Goal: Transaction & Acquisition: Book appointment/travel/reservation

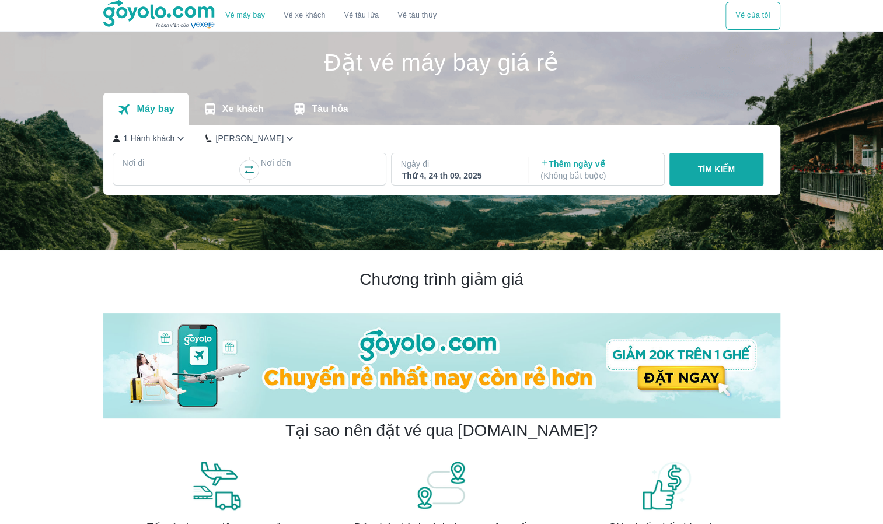
click at [172, 144] on p "1 Hành khách" at bounding box center [149, 138] width 51 height 12
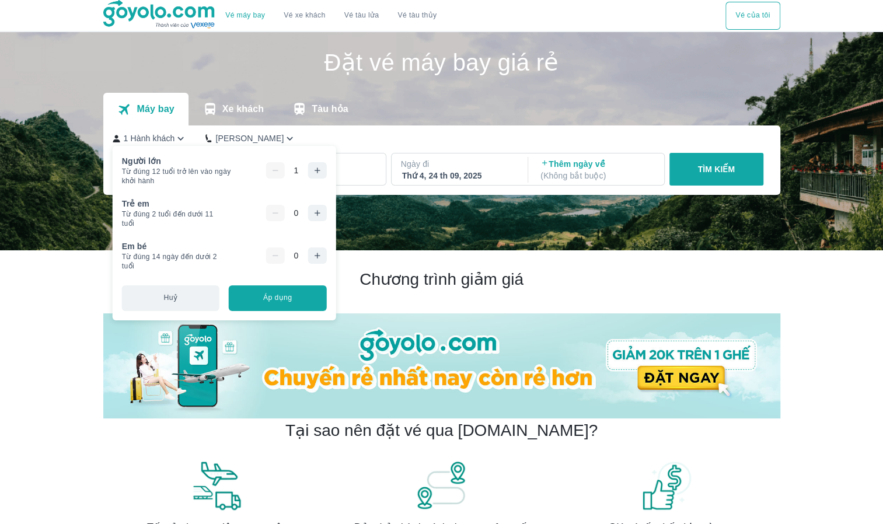
click at [319, 173] on icon "button" at bounding box center [316, 170] width 9 height 9
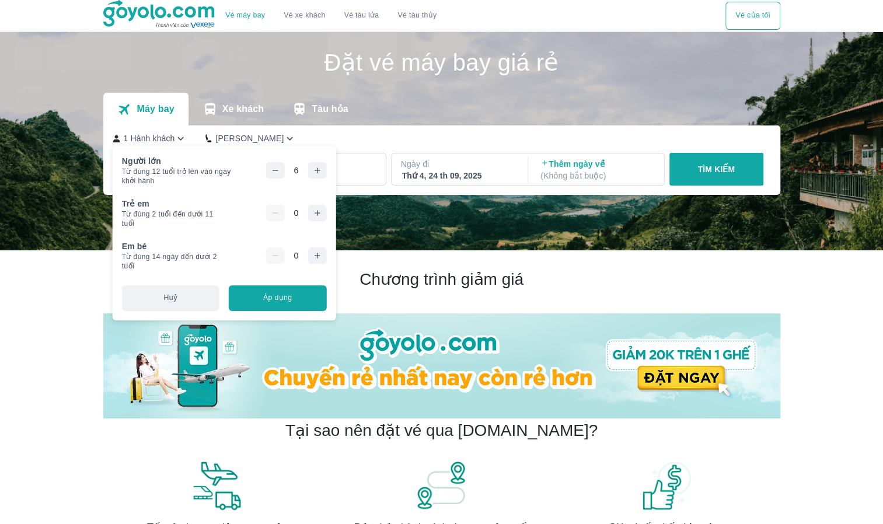
click at [319, 173] on icon "button" at bounding box center [316, 170] width 9 height 9
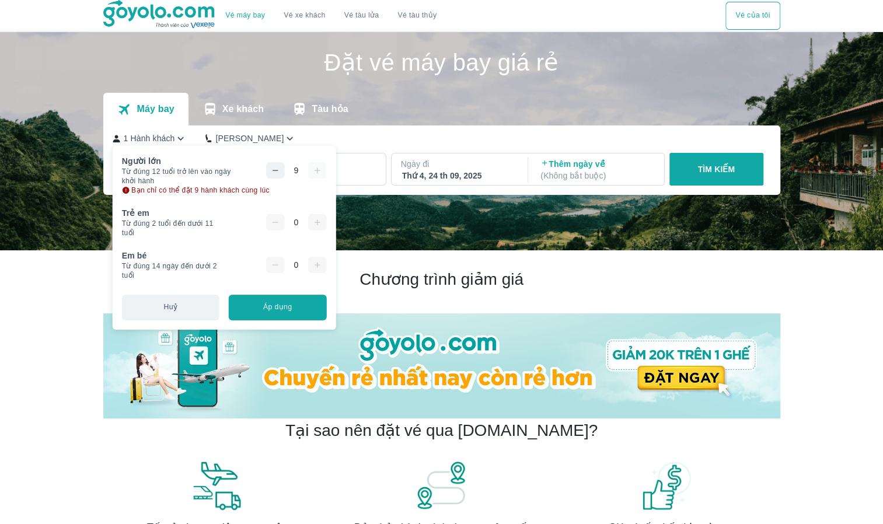
click at [319, 173] on div "9" at bounding box center [295, 170] width 61 height 16
click at [277, 310] on button "Áp dụng" at bounding box center [277, 308] width 97 height 26
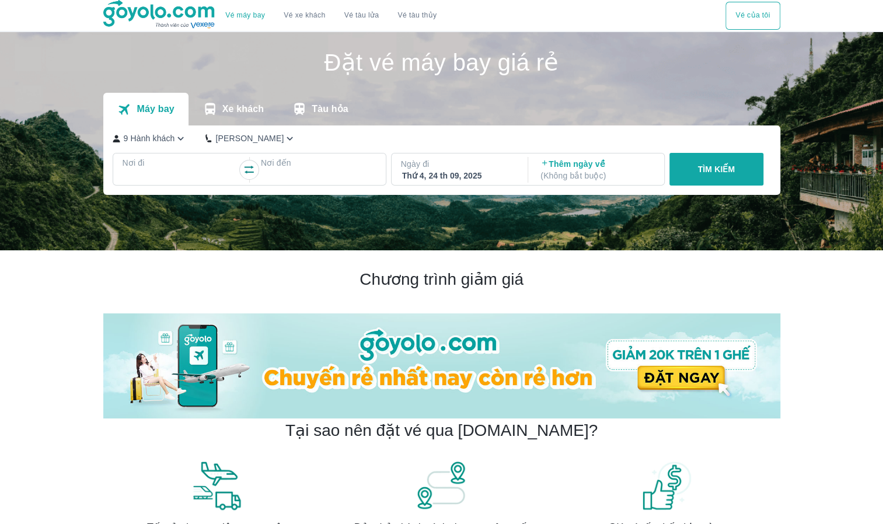
click at [182, 170] on div at bounding box center [181, 177] width 116 height 16
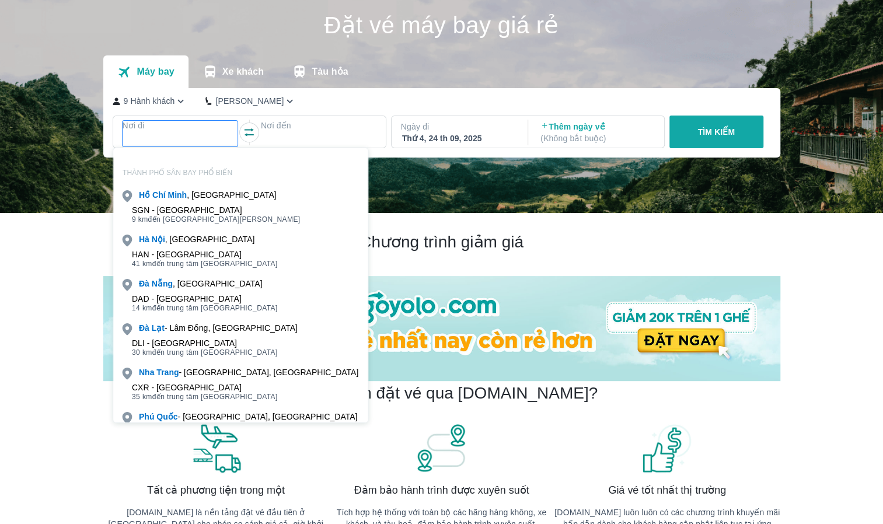
scroll to position [67, 0]
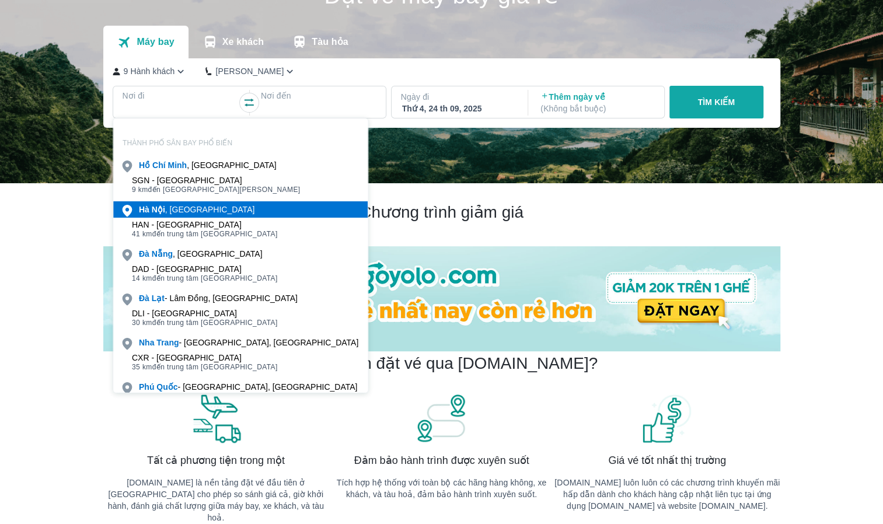
click at [179, 214] on div "[GEOGRAPHIC_DATA] , [GEOGRAPHIC_DATA]" at bounding box center [197, 210] width 116 height 12
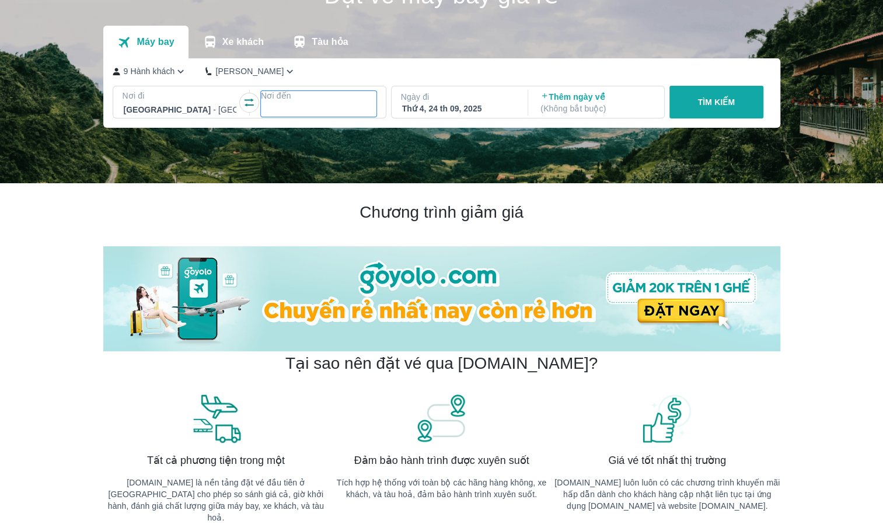
click at [295, 100] on p "Nơi đến" at bounding box center [319, 96] width 116 height 12
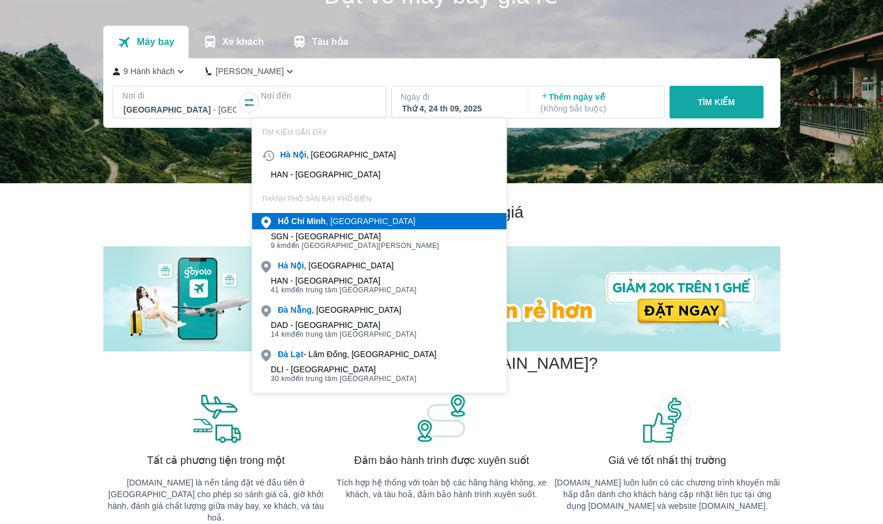
click at [320, 224] on b "Minh" at bounding box center [315, 220] width 19 height 9
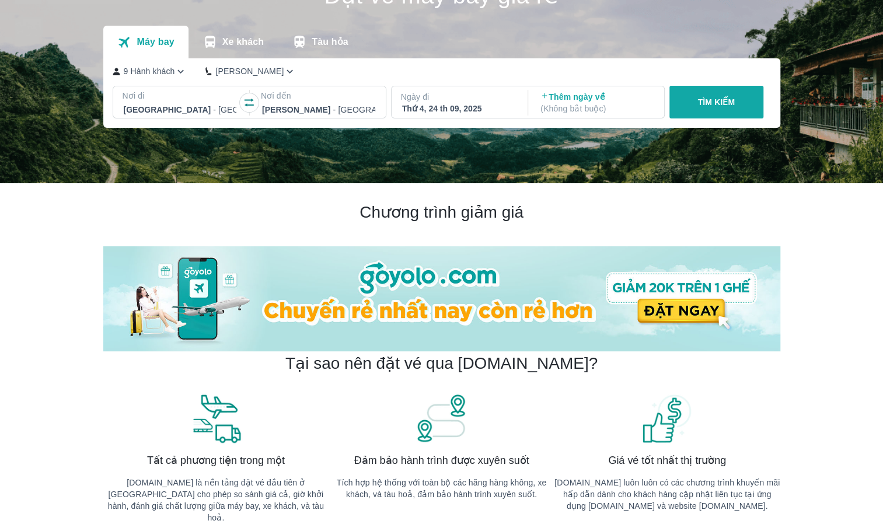
click at [467, 107] on div "Thứ 4, 24 th 09, 2025" at bounding box center [458, 109] width 113 height 12
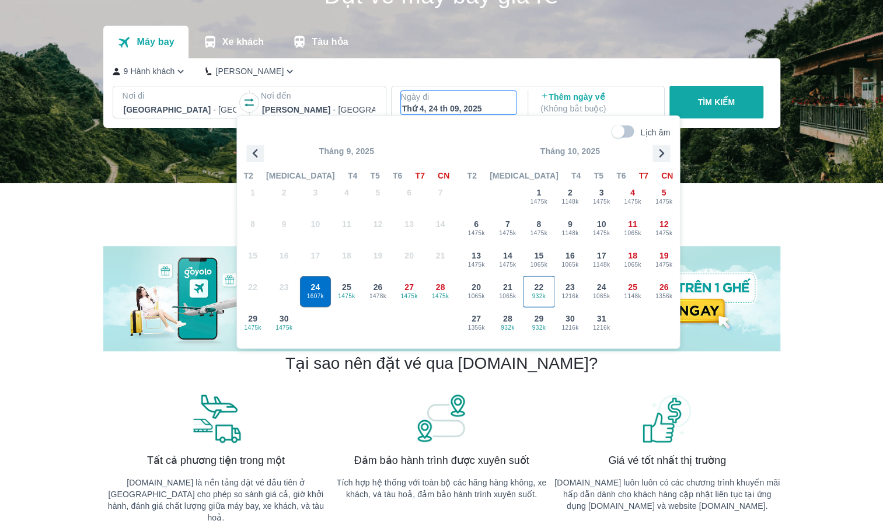
click at [544, 295] on span "932k" at bounding box center [538, 295] width 30 height 9
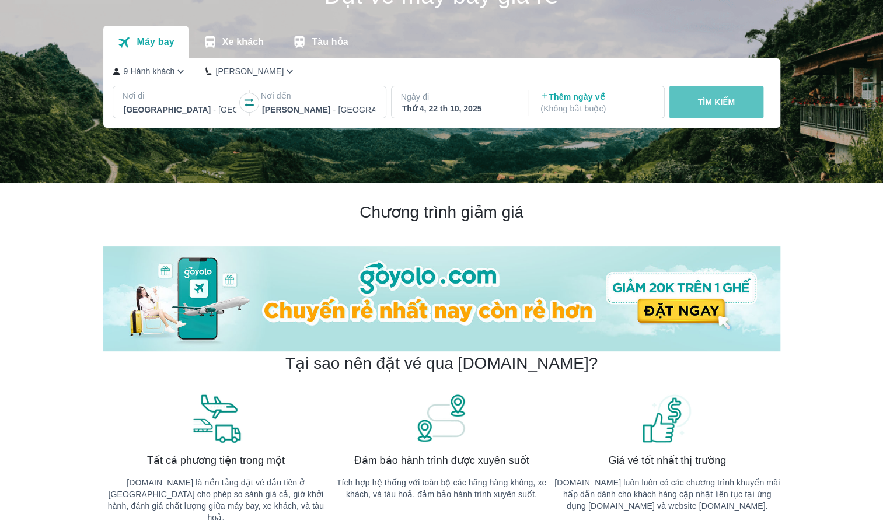
click at [717, 105] on p "TÌM KIẾM" at bounding box center [715, 102] width 37 height 12
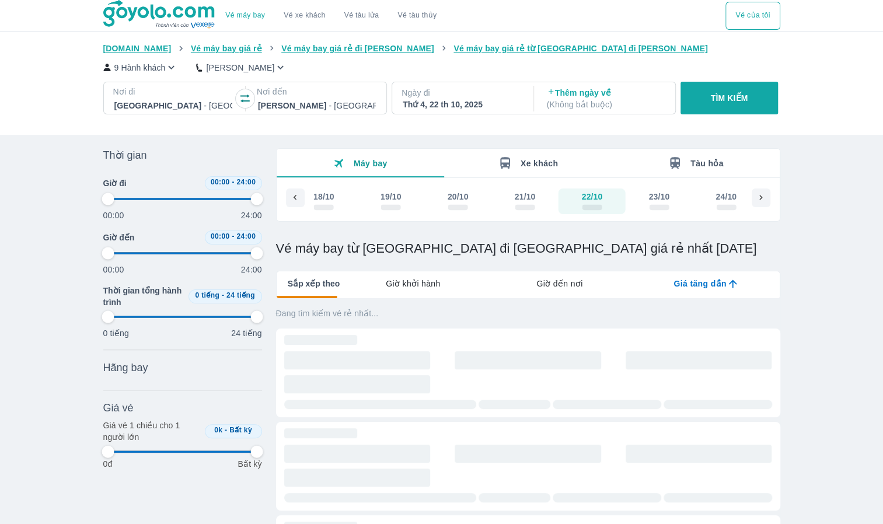
type input "97.9166666666667"
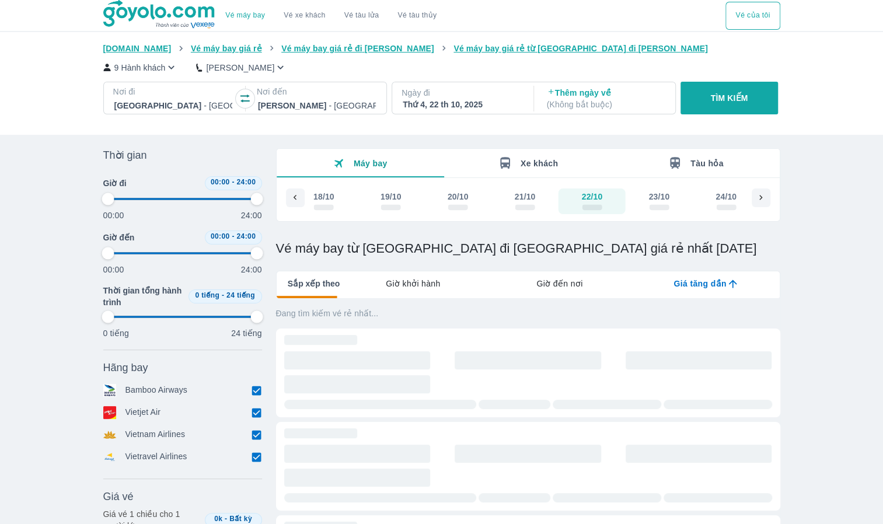
type input "97.9166666666667"
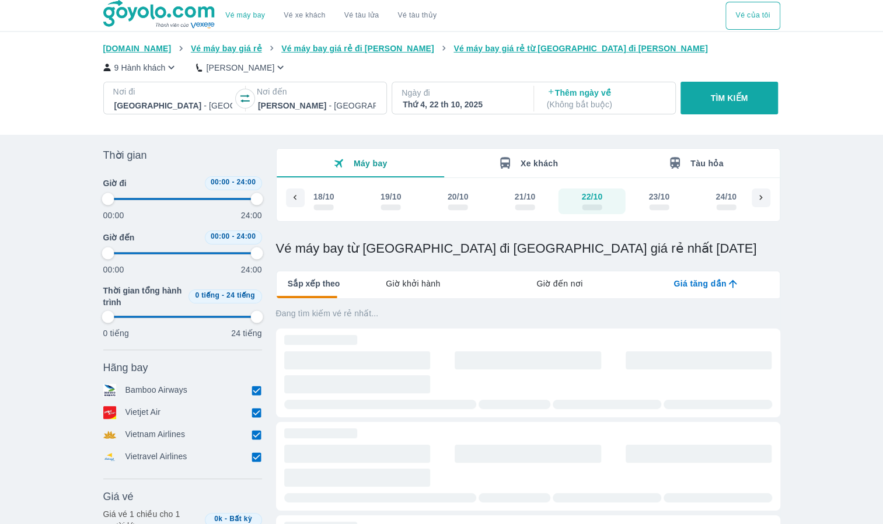
type input "97.9166666666667"
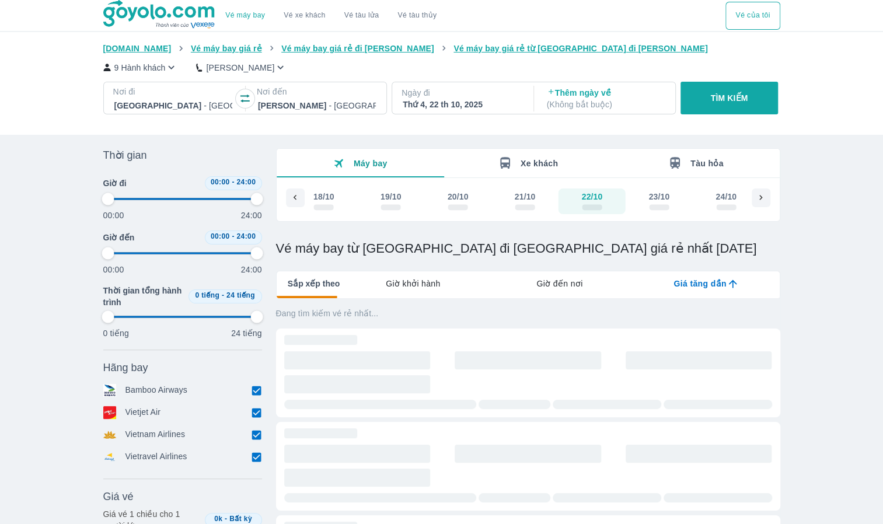
type input "97.9166666666667"
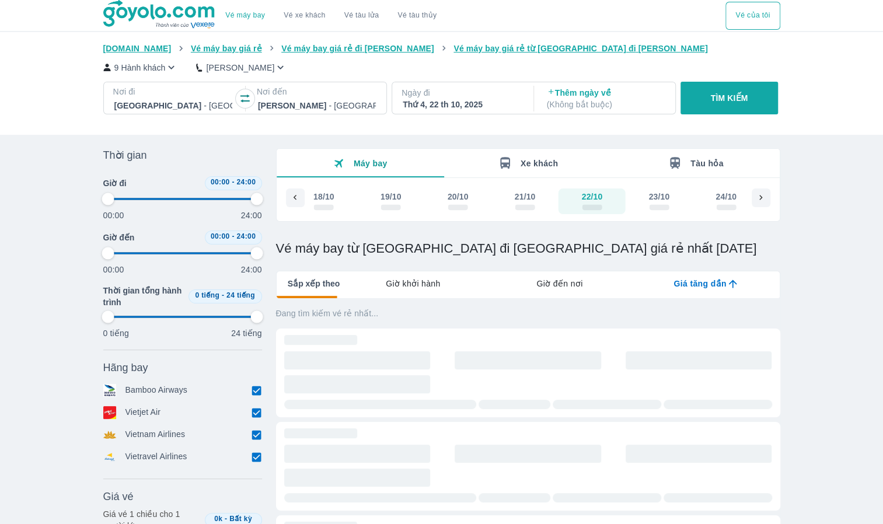
type input "97.9166666666667"
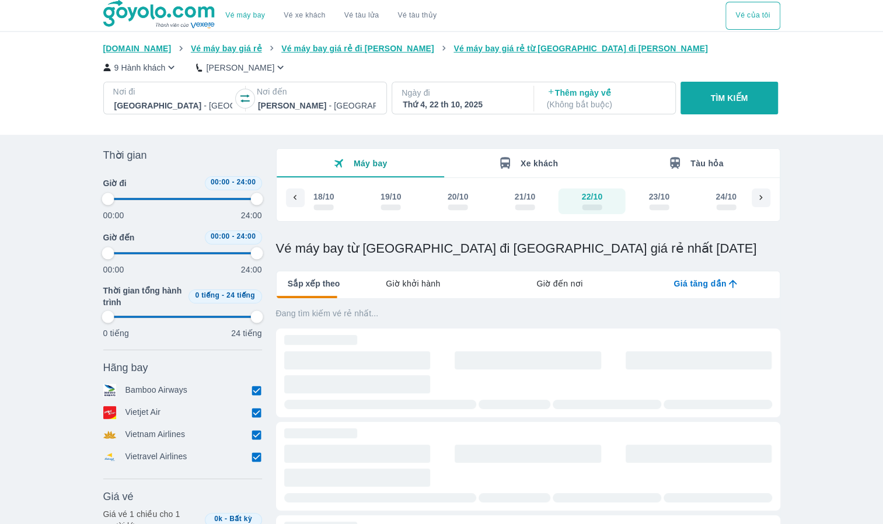
type input "97.9166666666667"
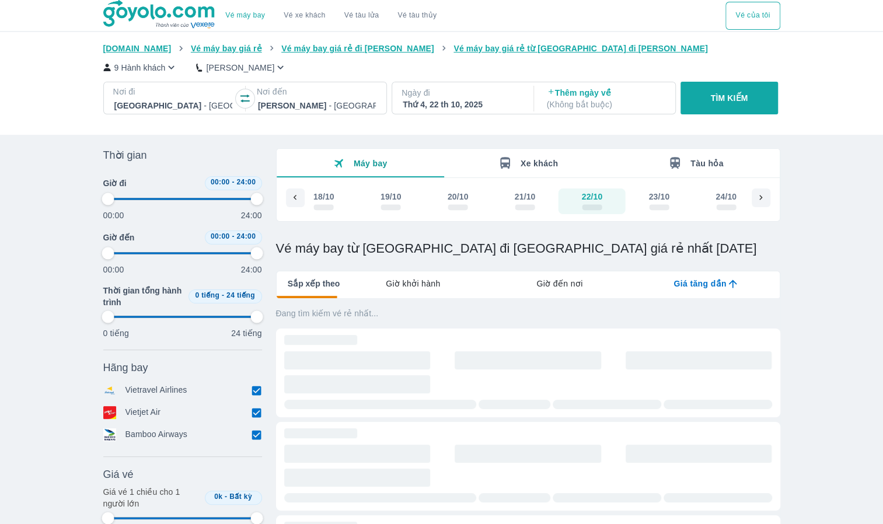
type input "97.9166666666667"
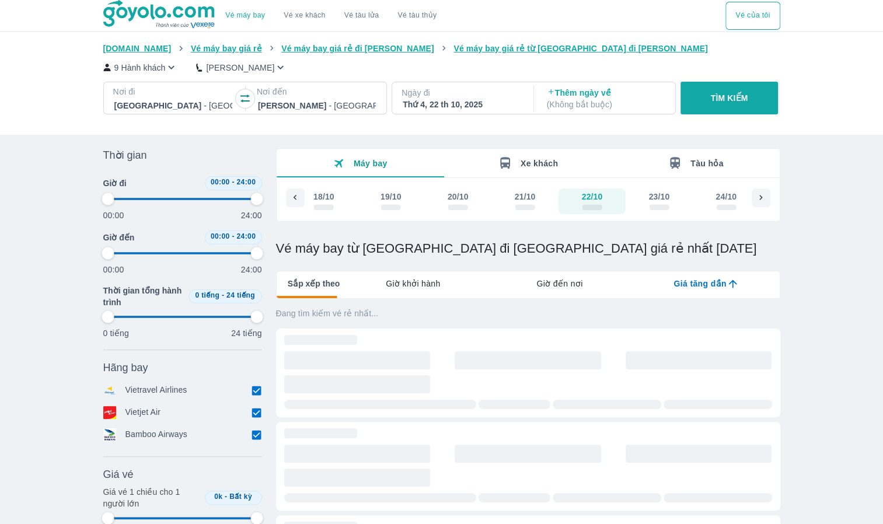
type input "97.9166666666667"
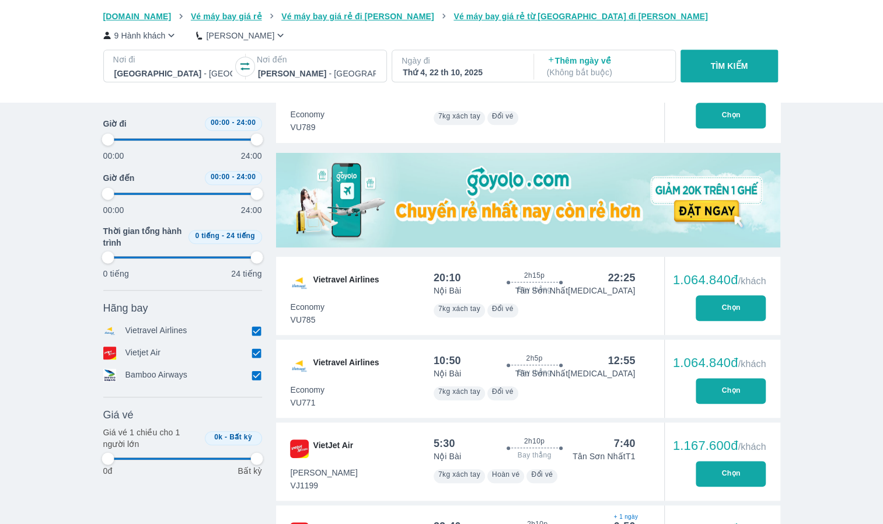
type input "97.9166666666667"
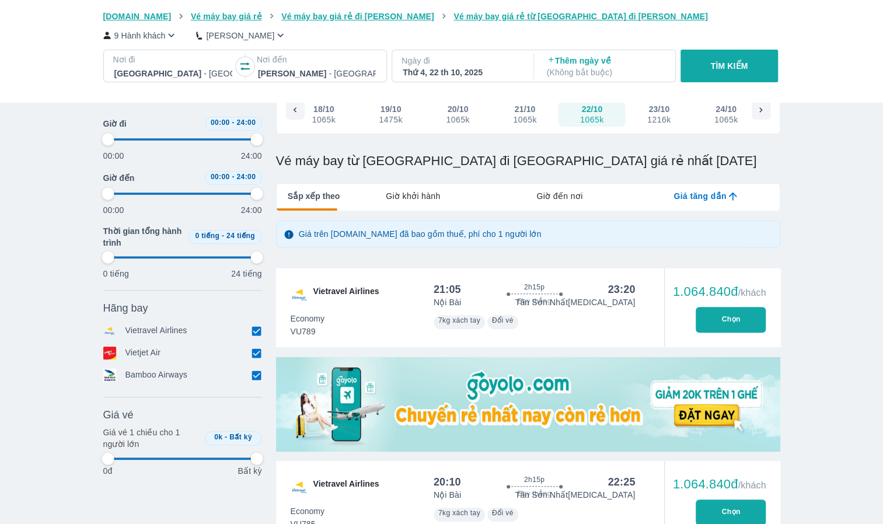
scroll to position [58, 0]
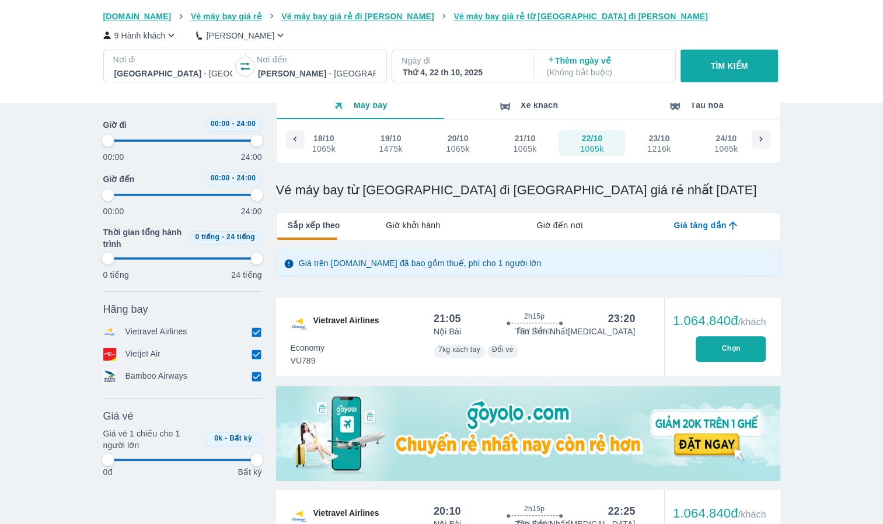
type input "97.9166666666667"
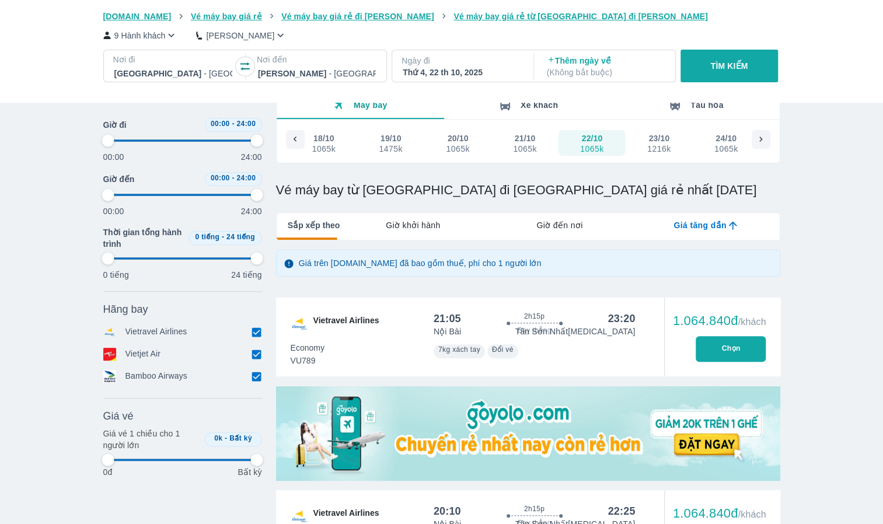
type input "97.9166666666667"
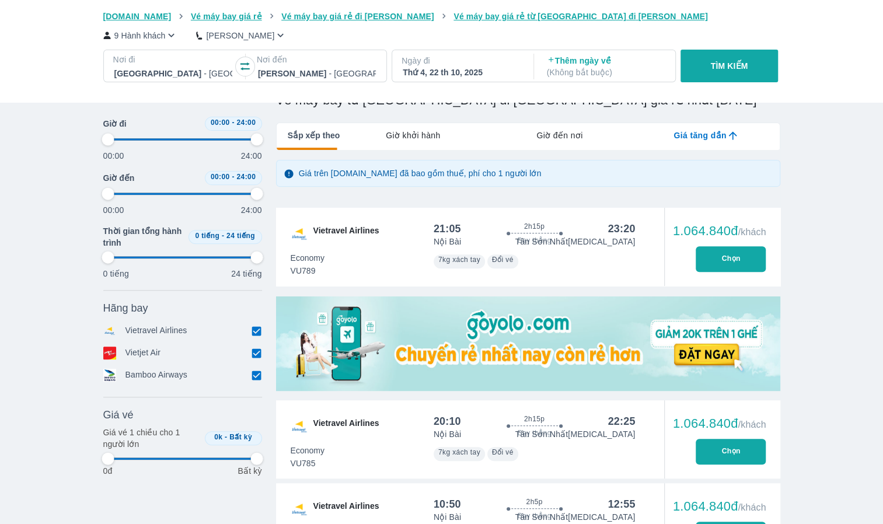
scroll to position [175, 0]
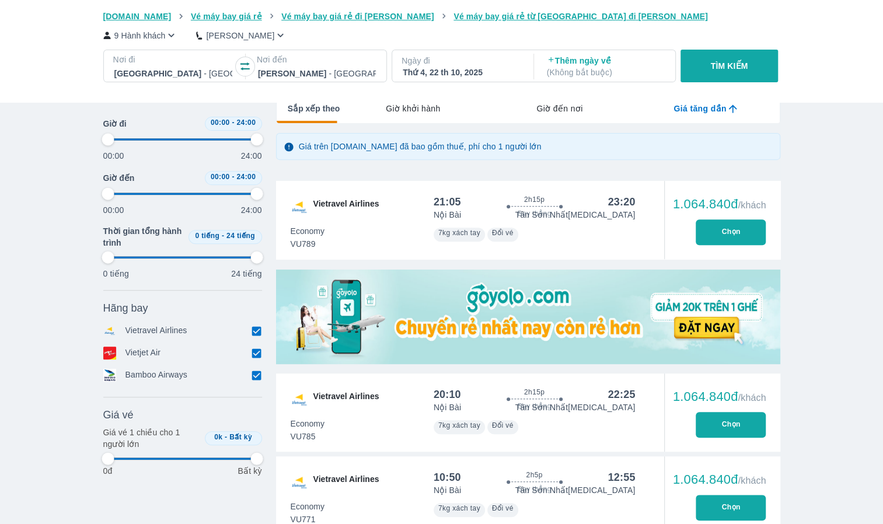
type input "97.9166666666667"
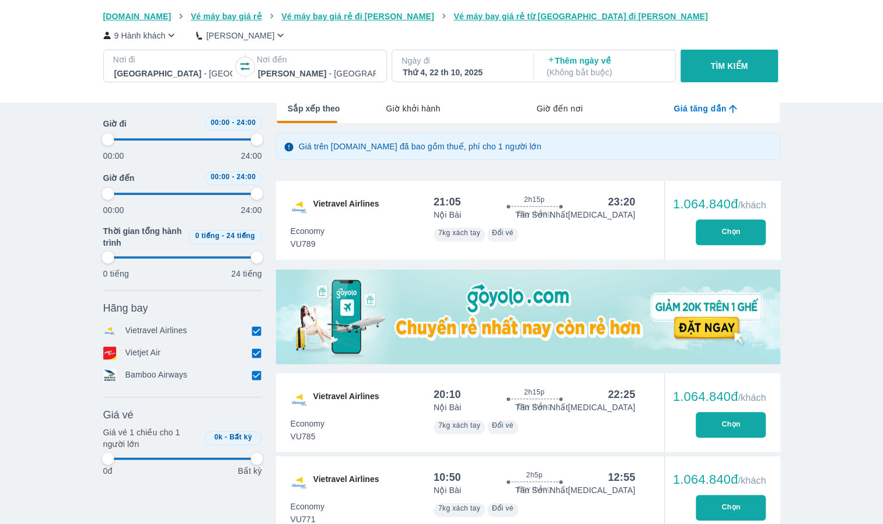
type input "97.9166666666667"
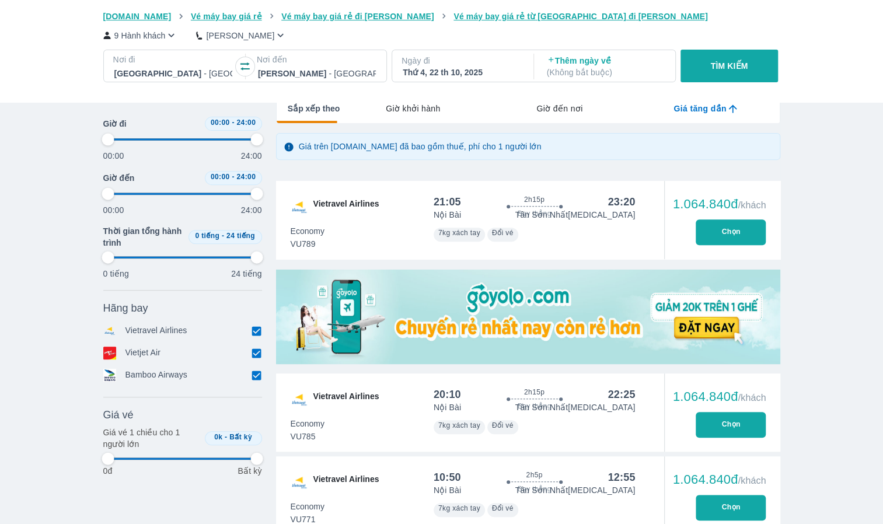
type input "97.9166666666667"
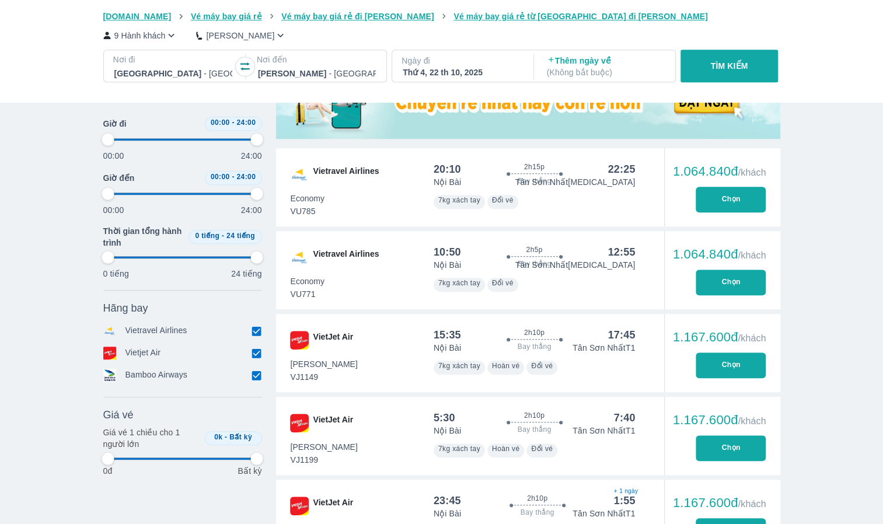
scroll to position [408, 0]
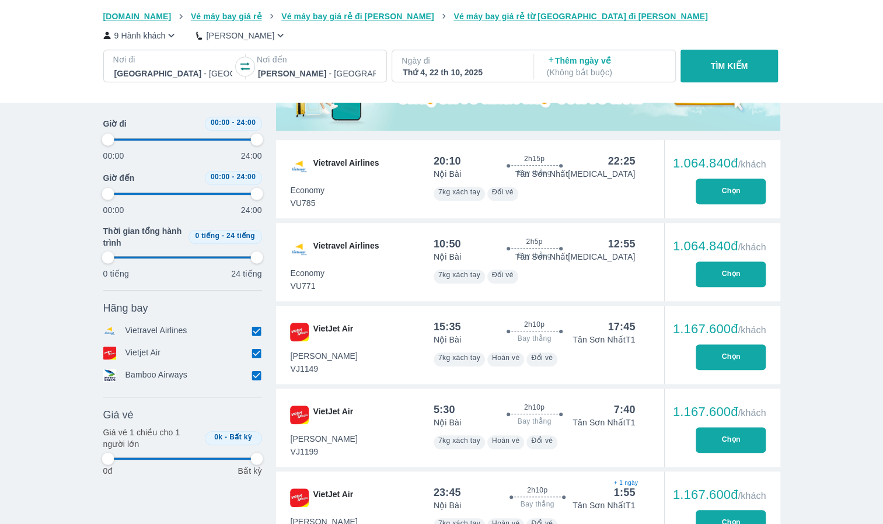
type input "97.9166666666667"
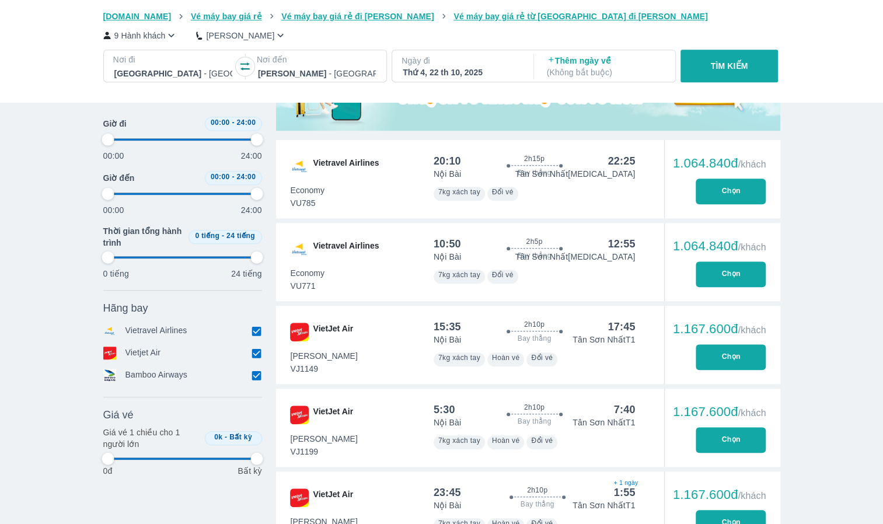
type input "97.9166666666667"
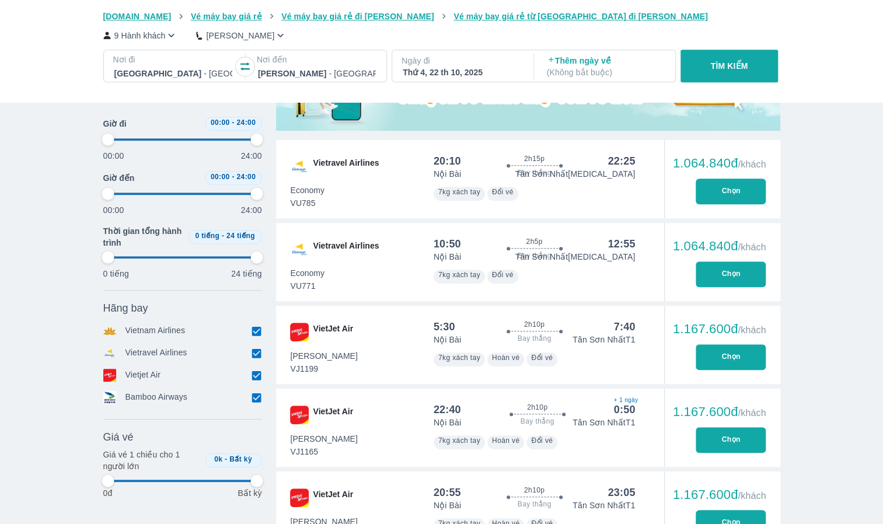
type input "97.9166666666667"
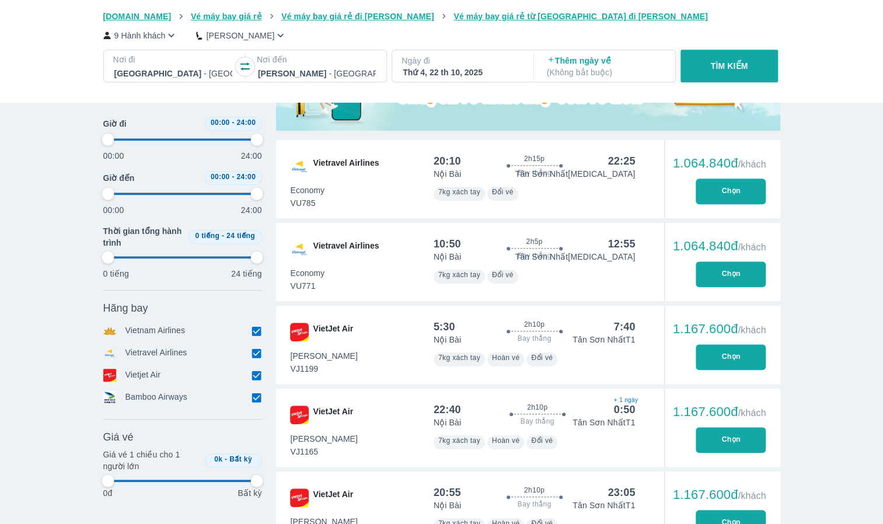
type input "97.9166666666667"
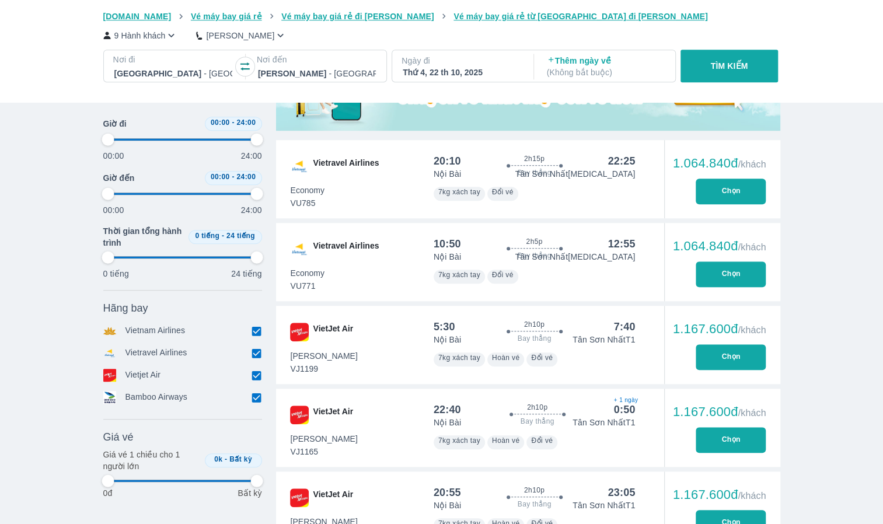
type input "97.9166666666667"
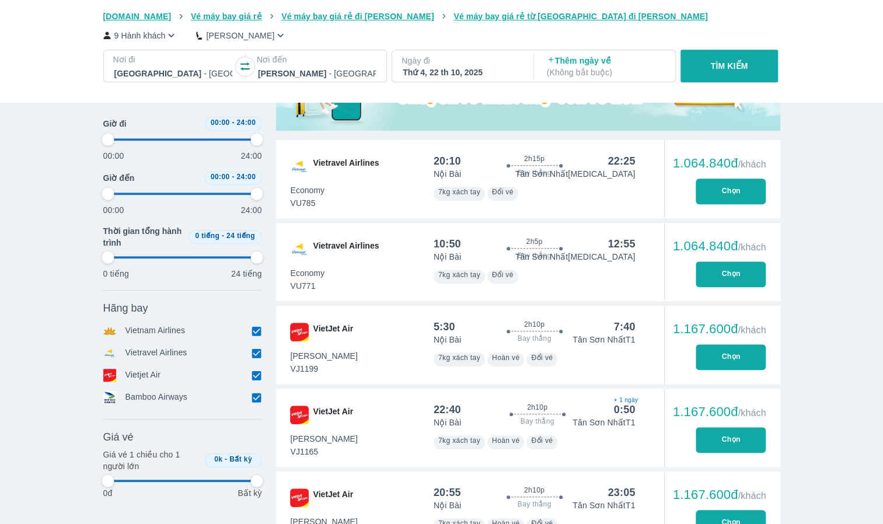
type input "97.9166666666667"
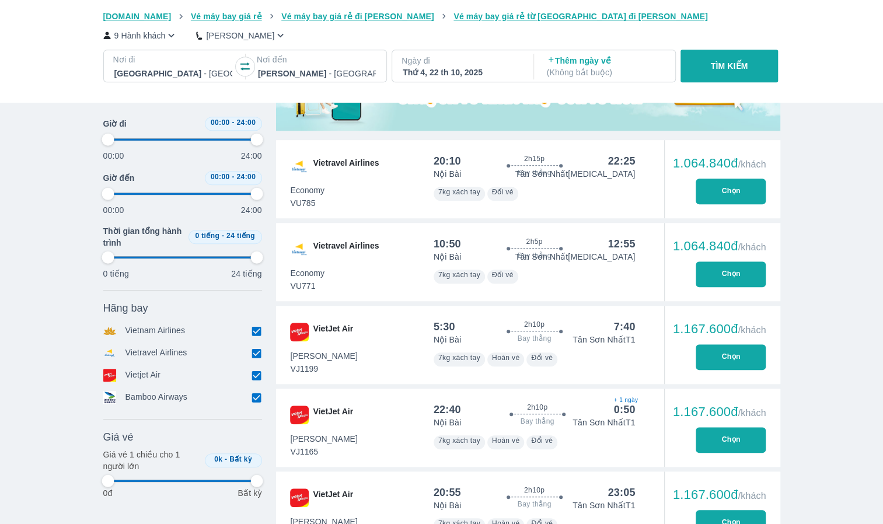
type input "97.9166666666667"
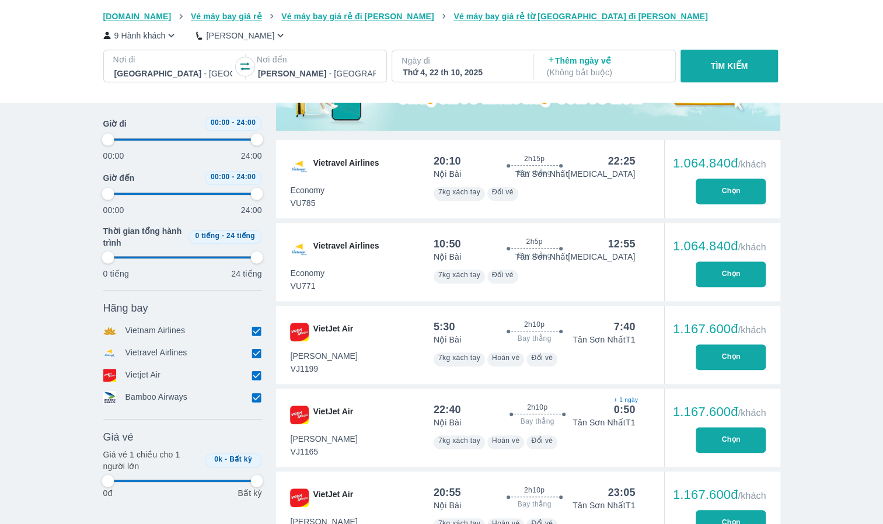
type input "97.9166666666667"
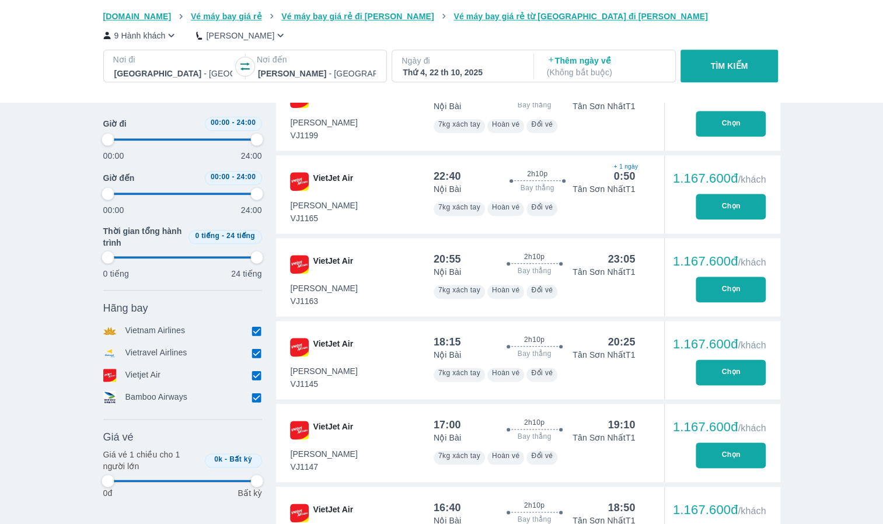
type input "97.9166666666667"
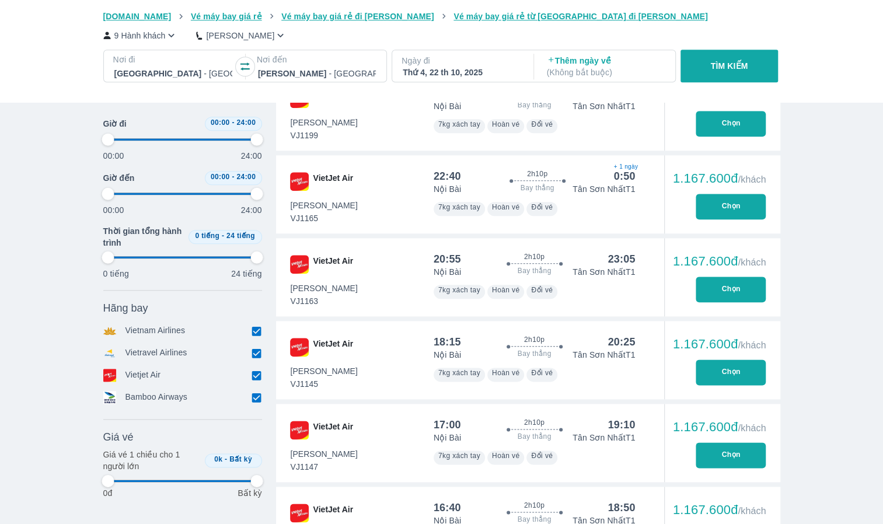
type input "97.9166666666667"
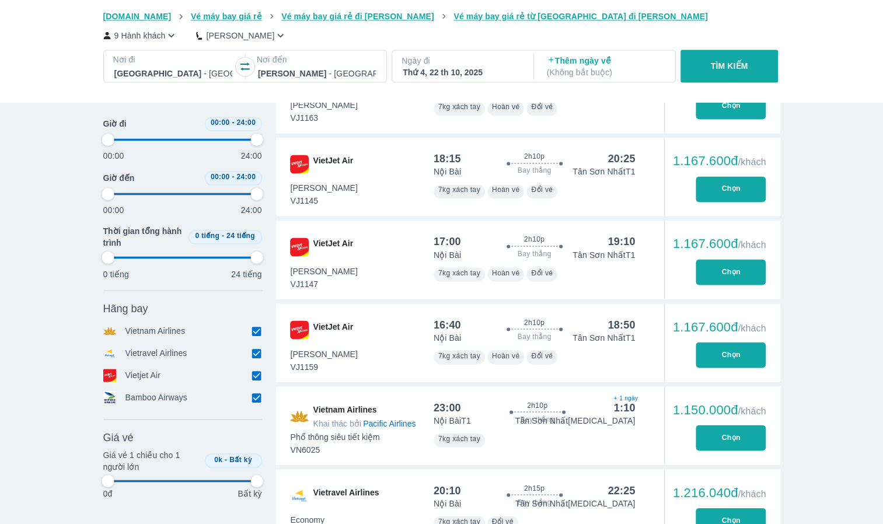
scroll to position [1109, 0]
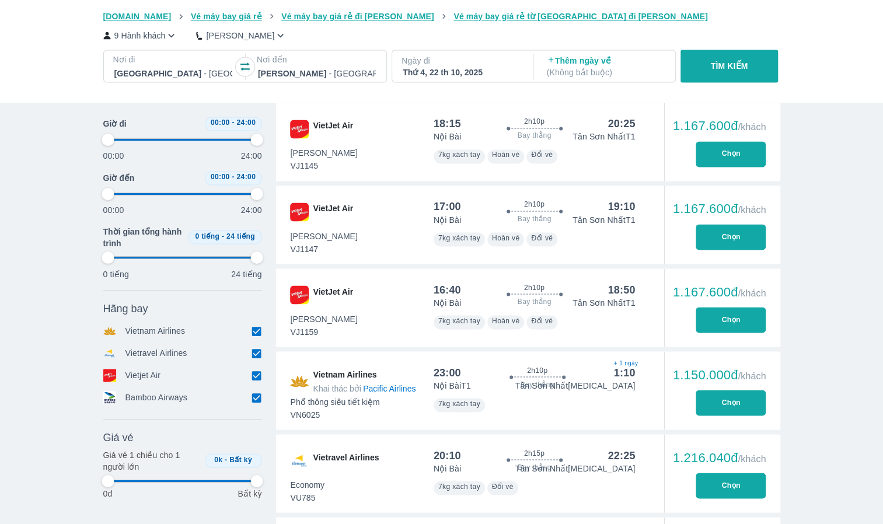
type input "97.9166666666667"
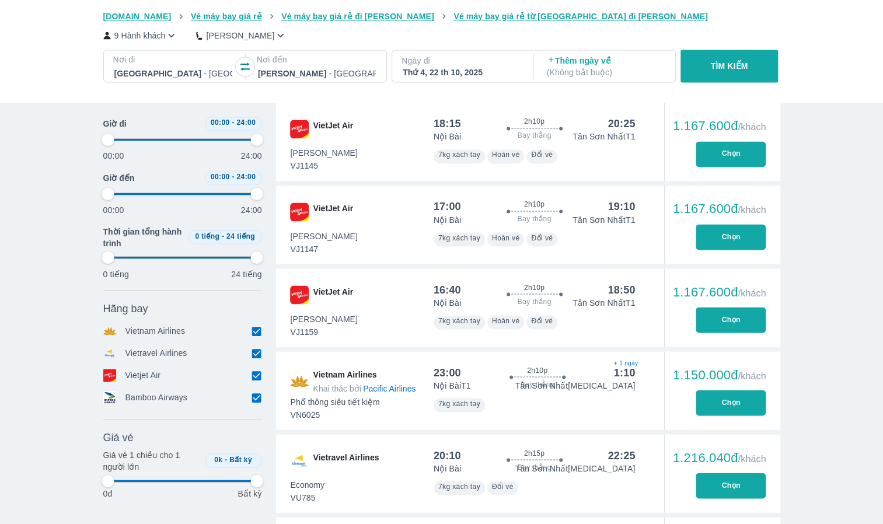
type input "97.9166666666667"
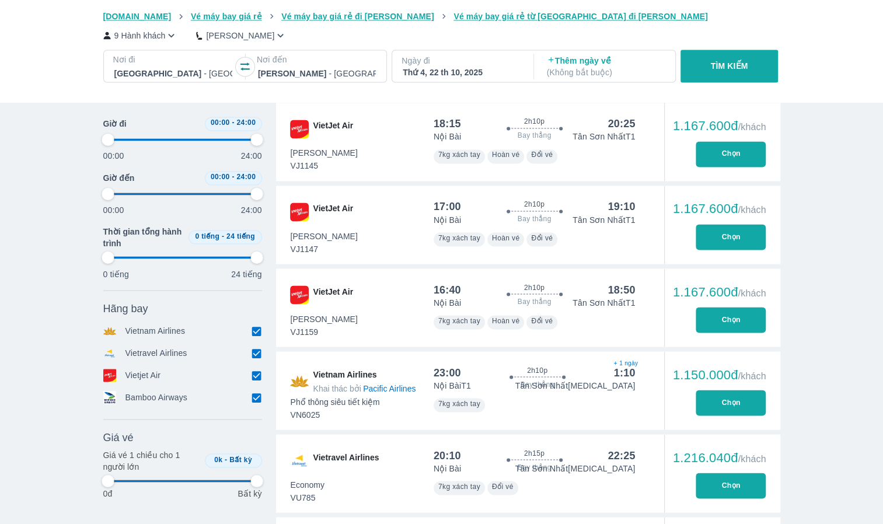
type input "97.9166666666667"
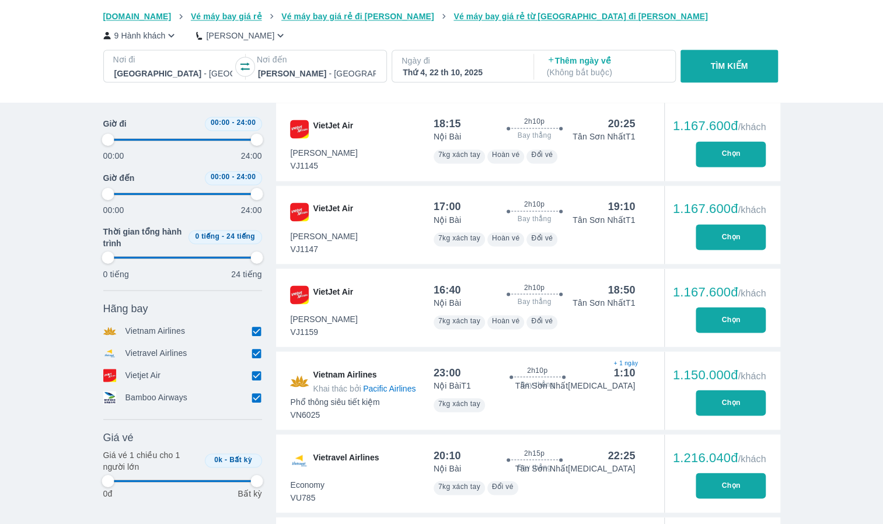
type input "97.9166666666667"
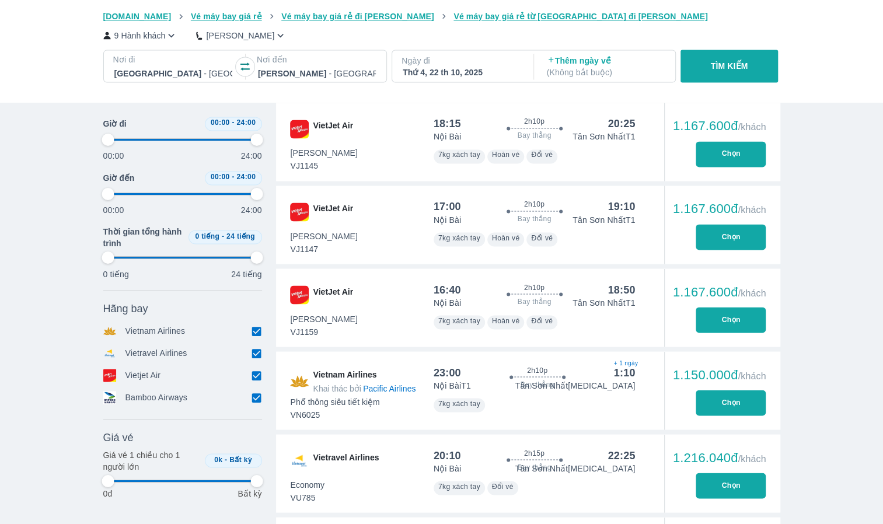
type input "97.9166666666667"
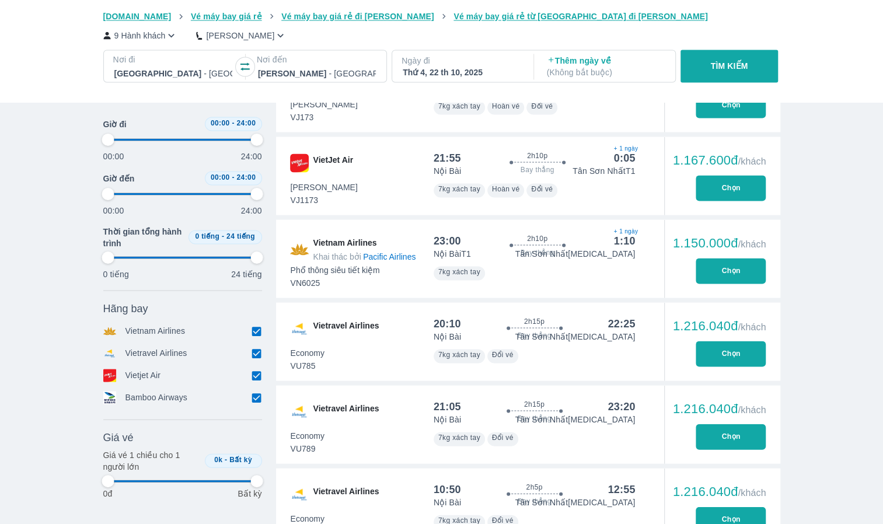
scroll to position [1284, 0]
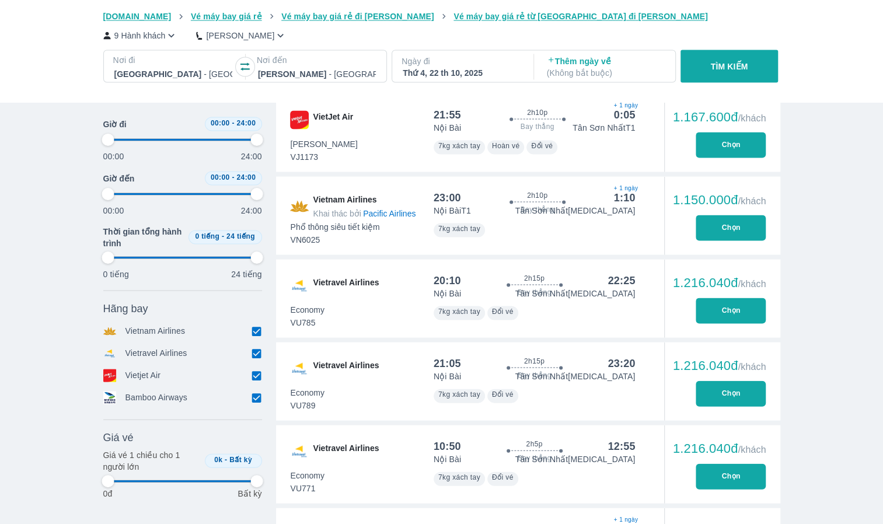
type input "97.9166666666667"
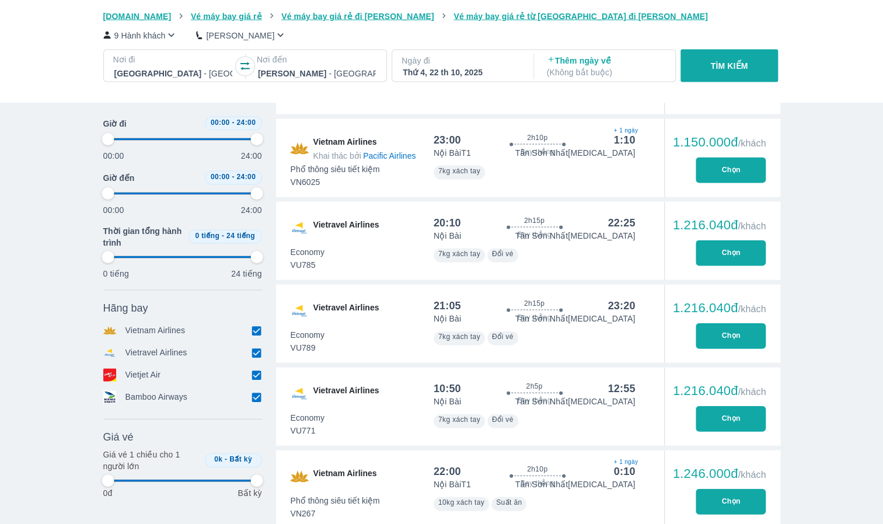
type input "97.9166666666667"
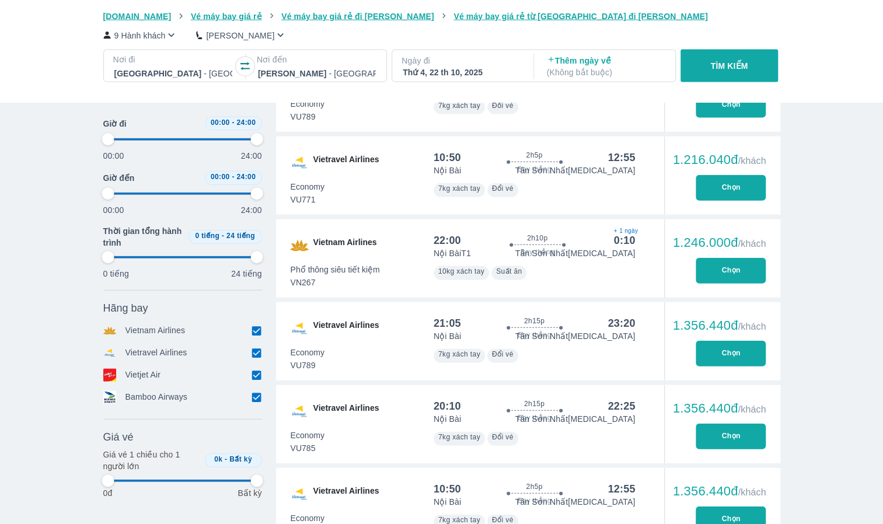
type input "97.9166666666667"
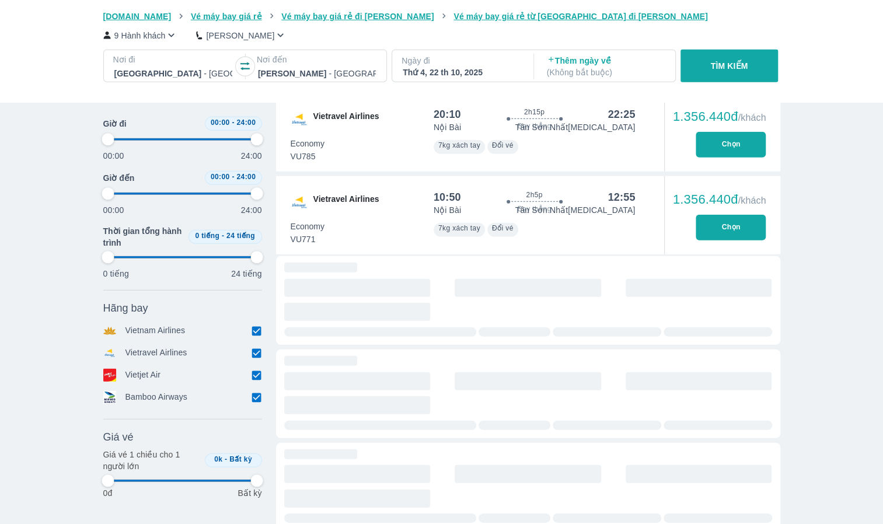
type input "97.9166666666667"
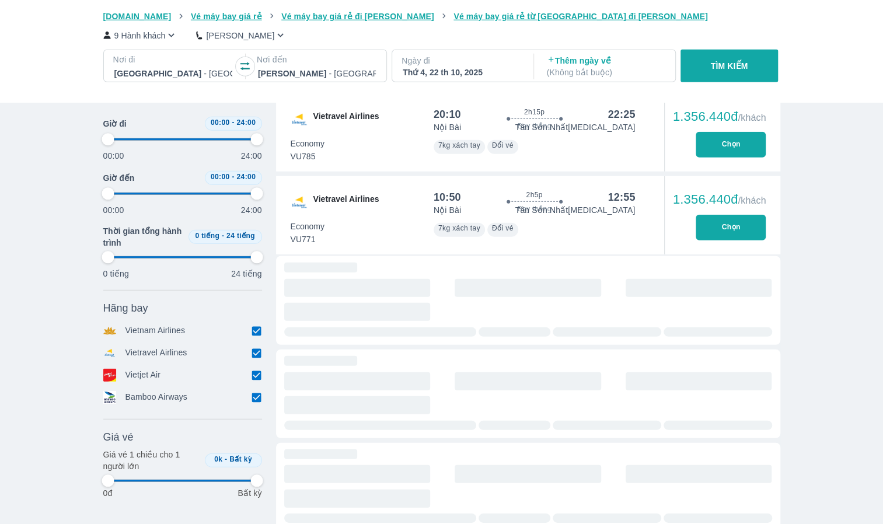
type input "97.9166666666667"
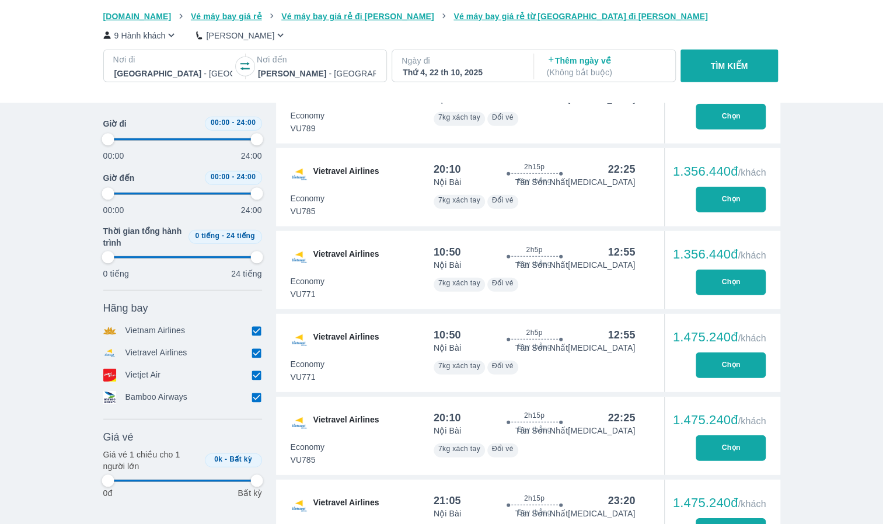
type input "97.9166666666667"
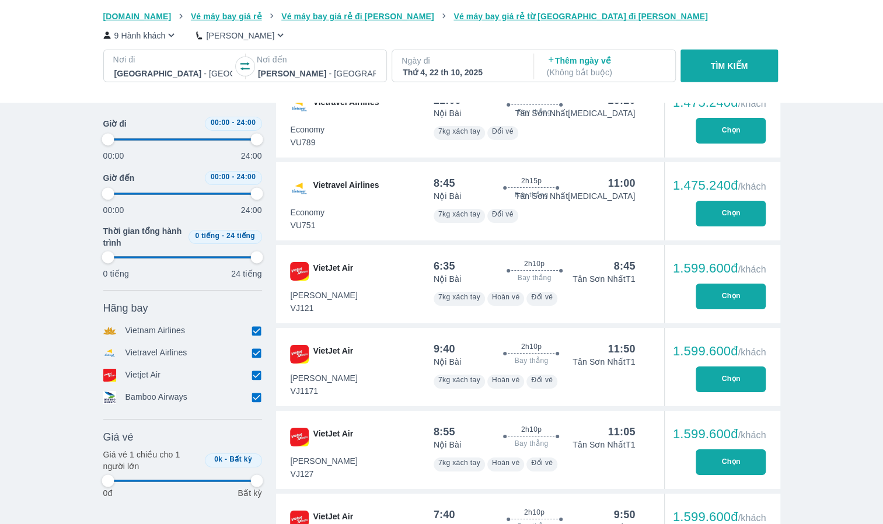
type input "97.9166666666667"
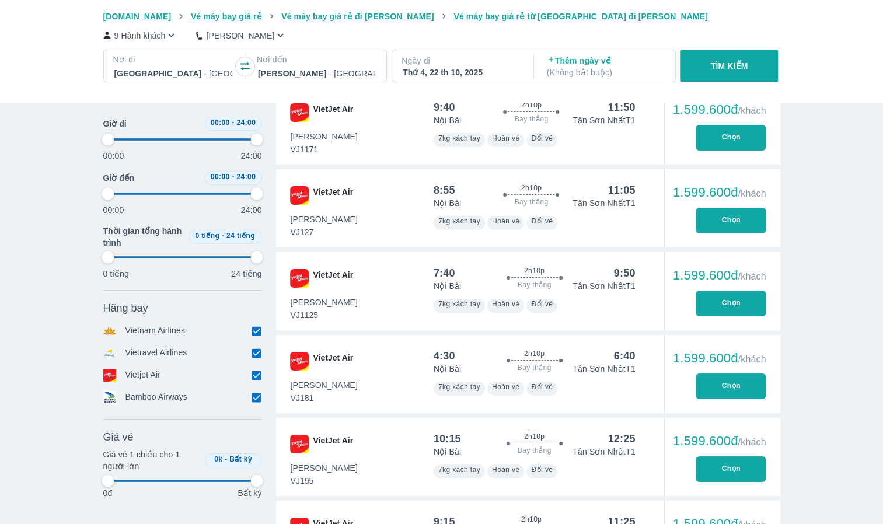
type input "97.9166666666667"
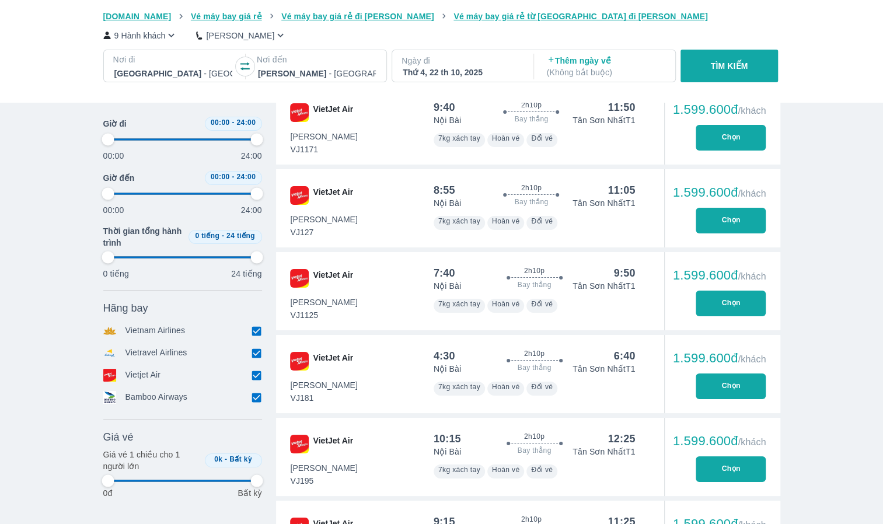
type input "97.9166666666667"
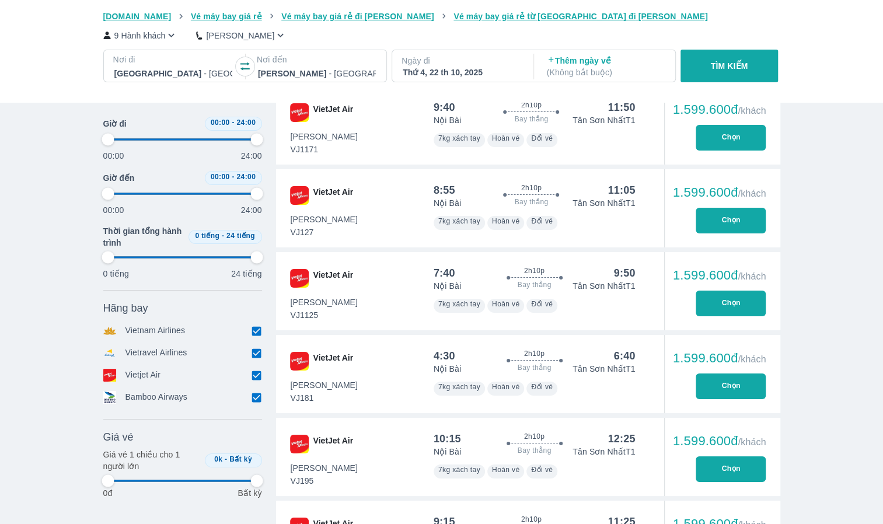
type input "97.9166666666667"
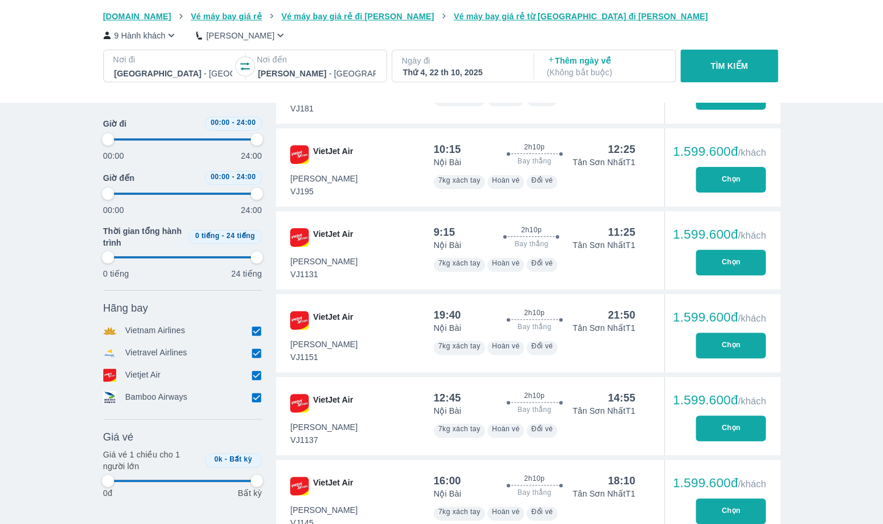
type input "97.9166666666667"
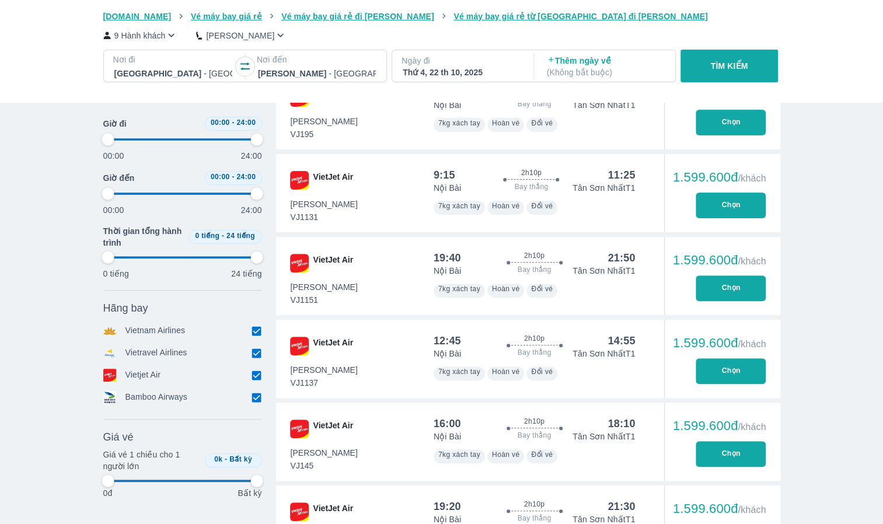
type input "97.9166666666667"
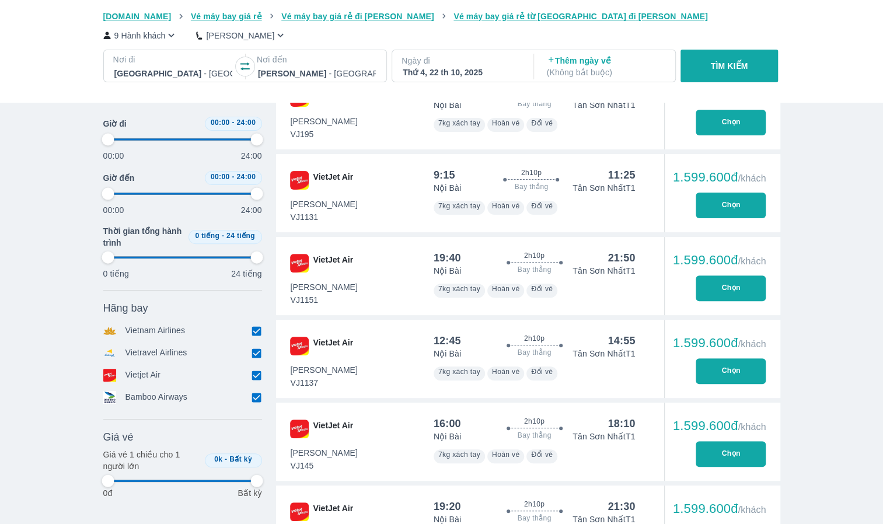
type input "97.9166666666667"
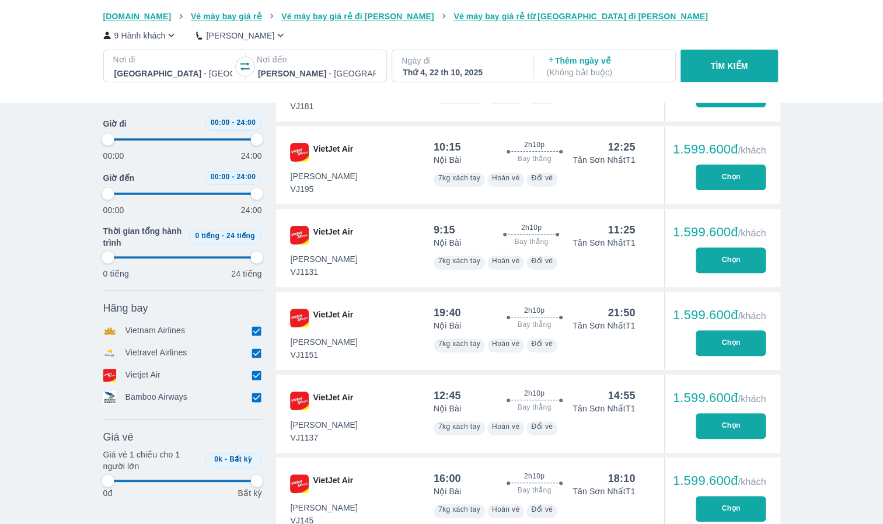
type input "97.9166666666667"
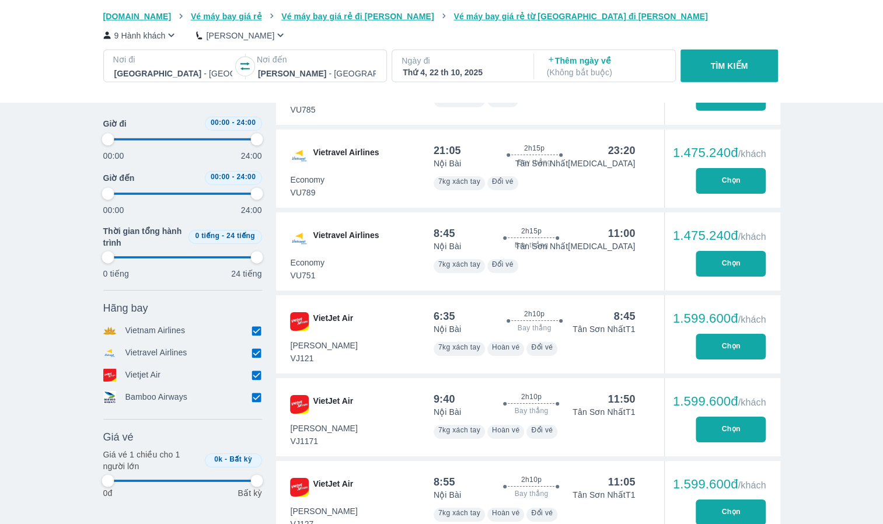
type input "97.9166666666667"
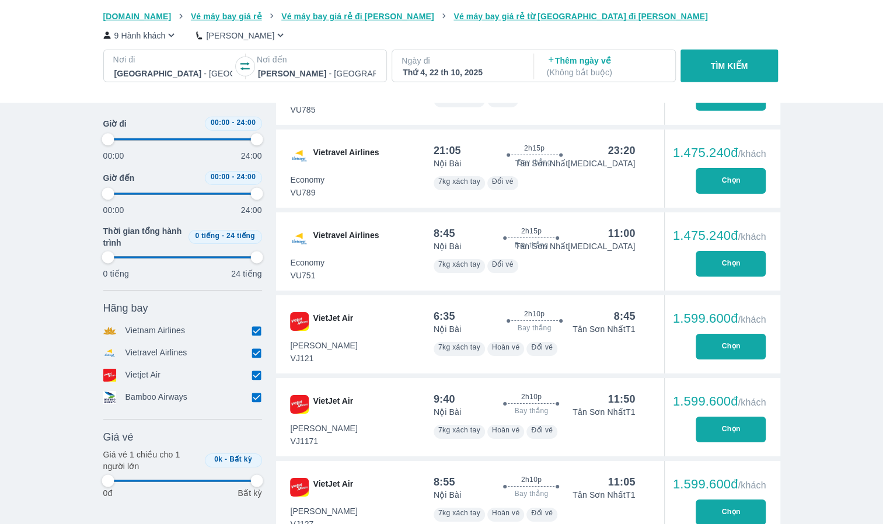
type input "97.9166666666667"
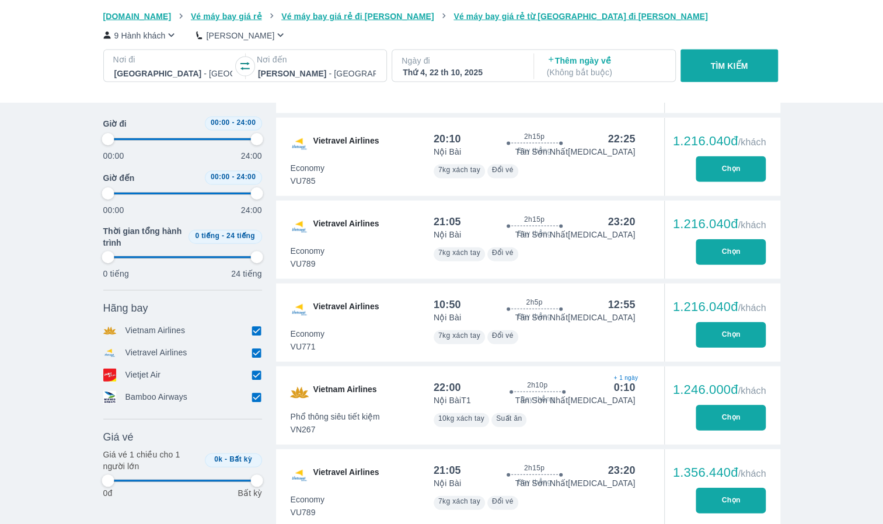
scroll to position [1400, 0]
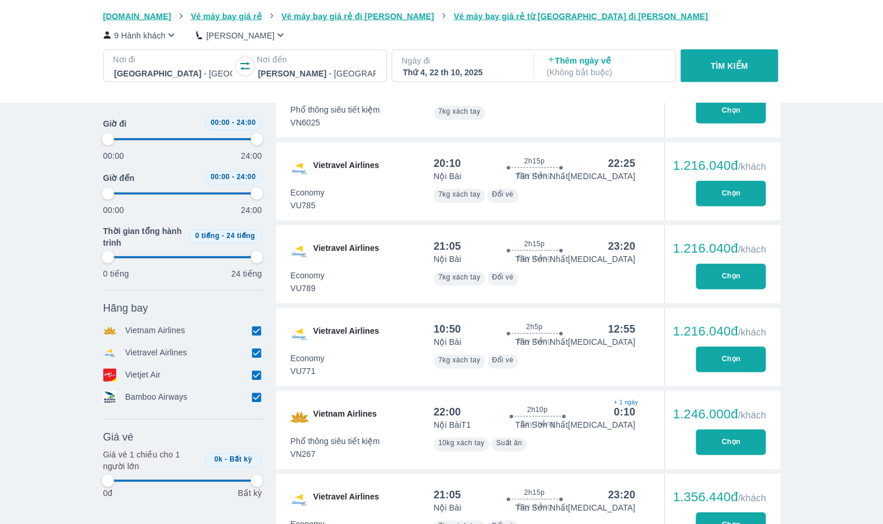
type input "97.9166666666667"
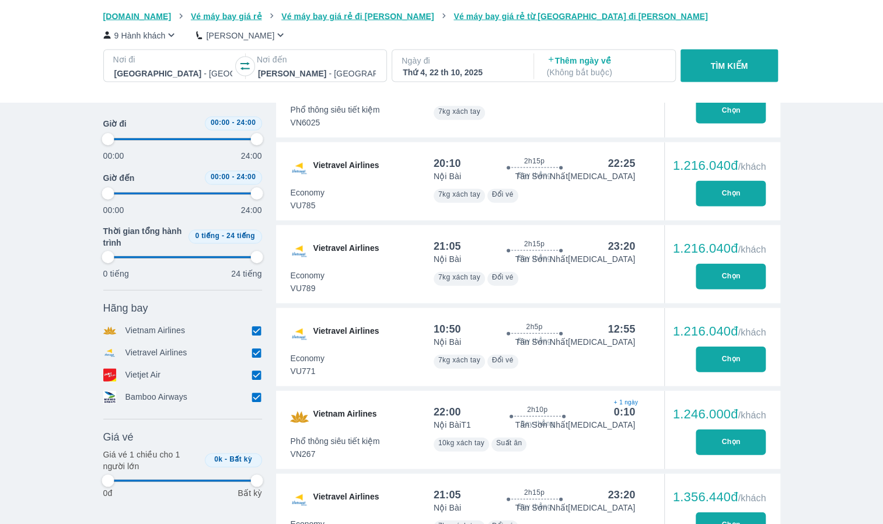
type input "97.9166666666667"
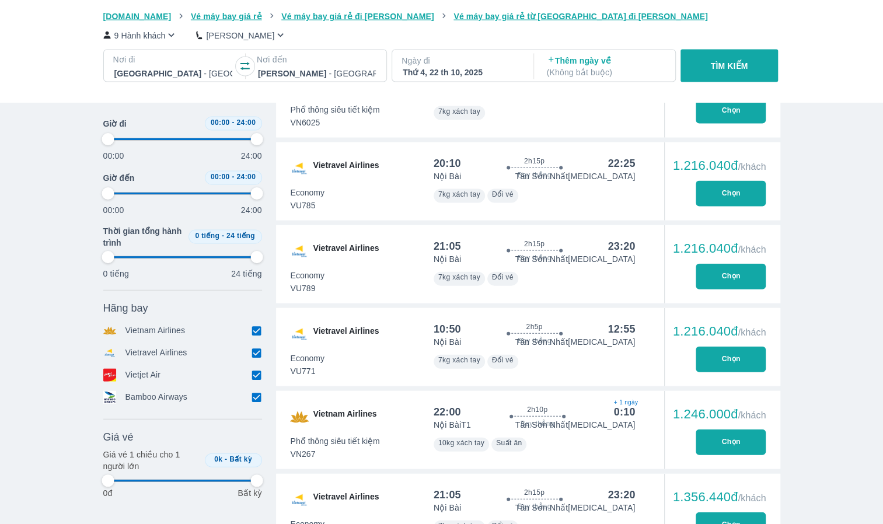
type input "97.9166666666667"
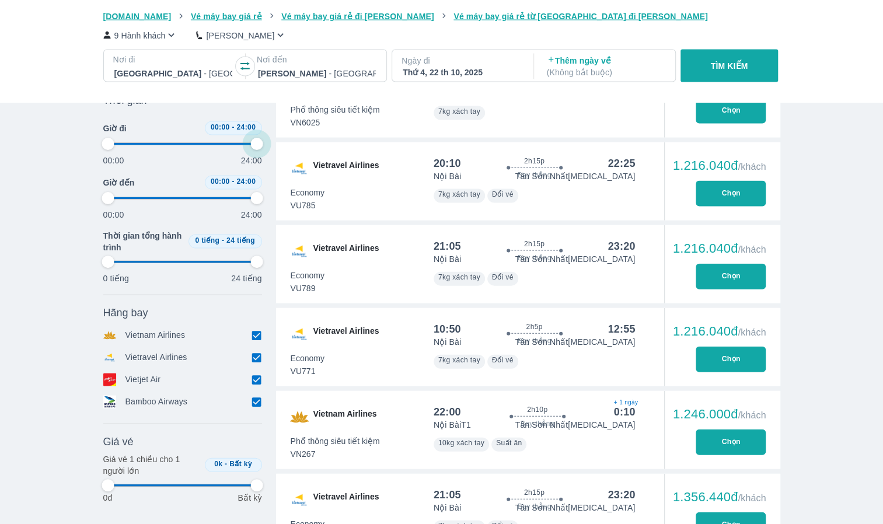
type input "77.0833333333333"
type input "97.9166666666667"
type input "75"
type input "97.9166666666667"
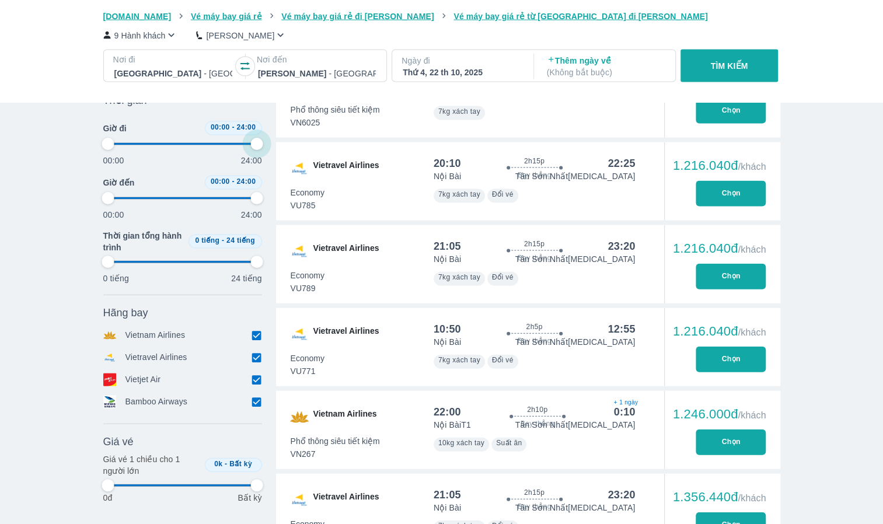
type input "97.9166666666667"
type input "72.9166666666667"
type input "97.9166666666667"
type input "70.8333333333333"
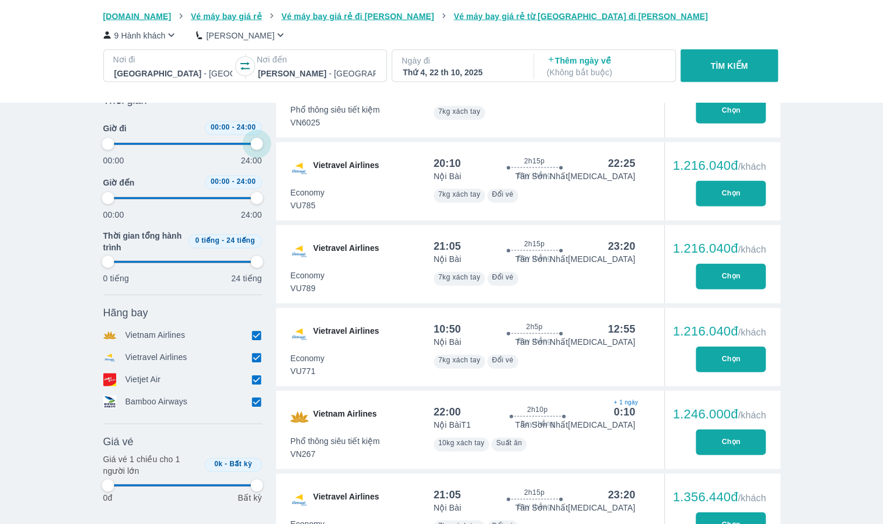
type input "97.9166666666667"
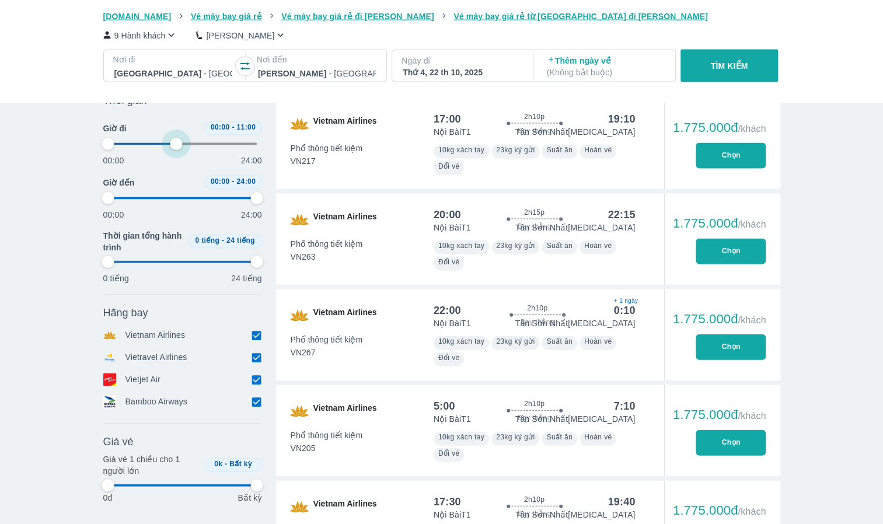
drag, startPoint x: 256, startPoint y: 141, endPoint x: 175, endPoint y: 148, distance: 80.8
click at [175, 148] on span at bounding box center [182, 144] width 149 height 18
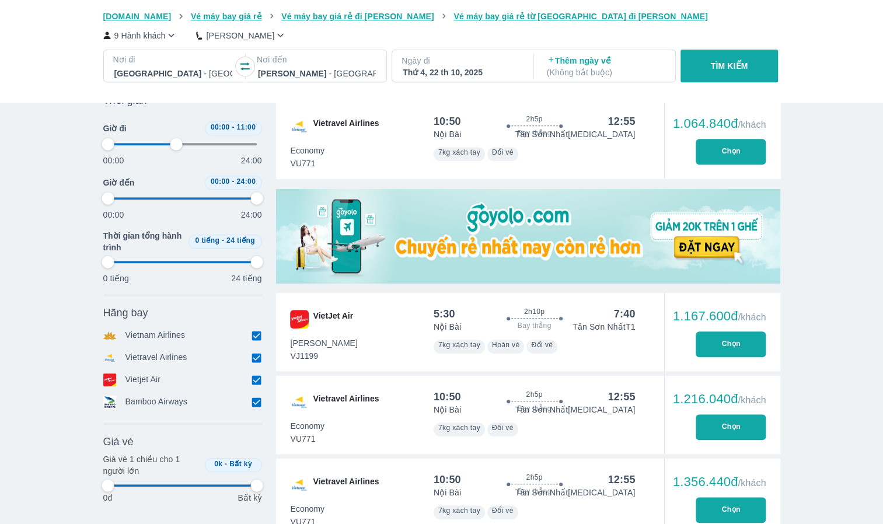
scroll to position [233, 0]
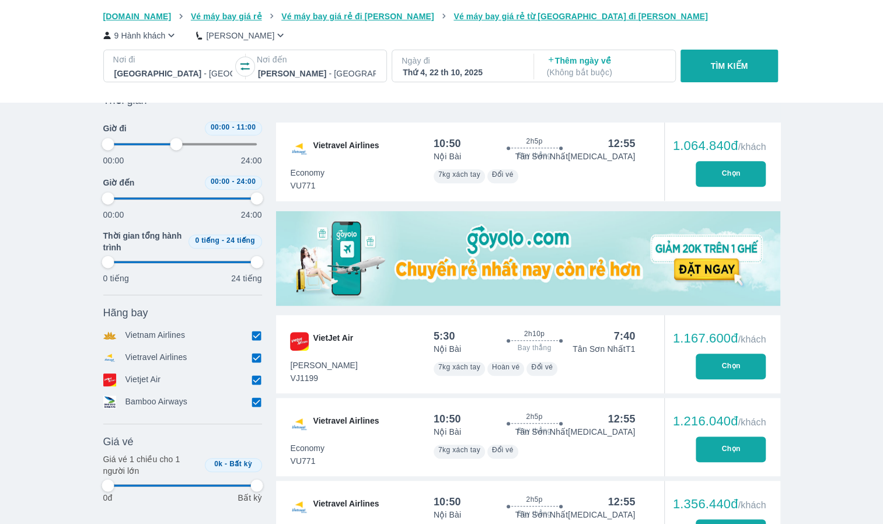
click at [310, 76] on div at bounding box center [317, 74] width 118 height 14
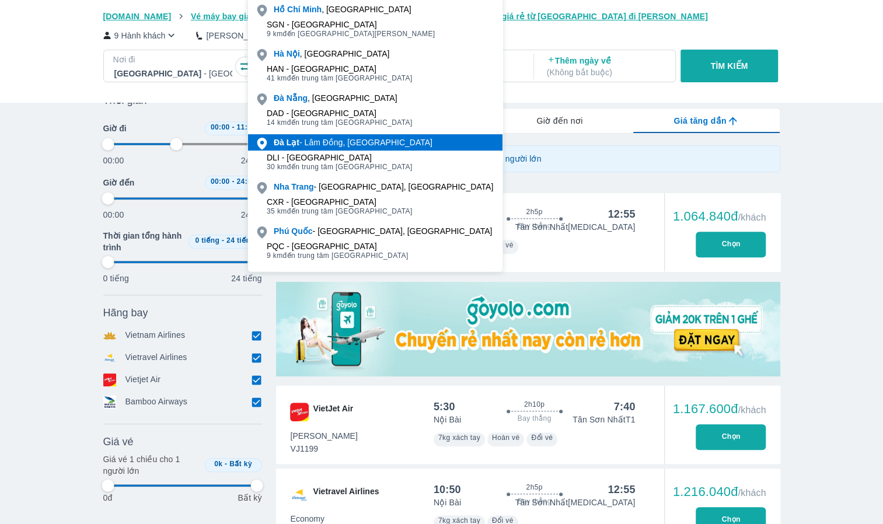
scroll to position [184, 0]
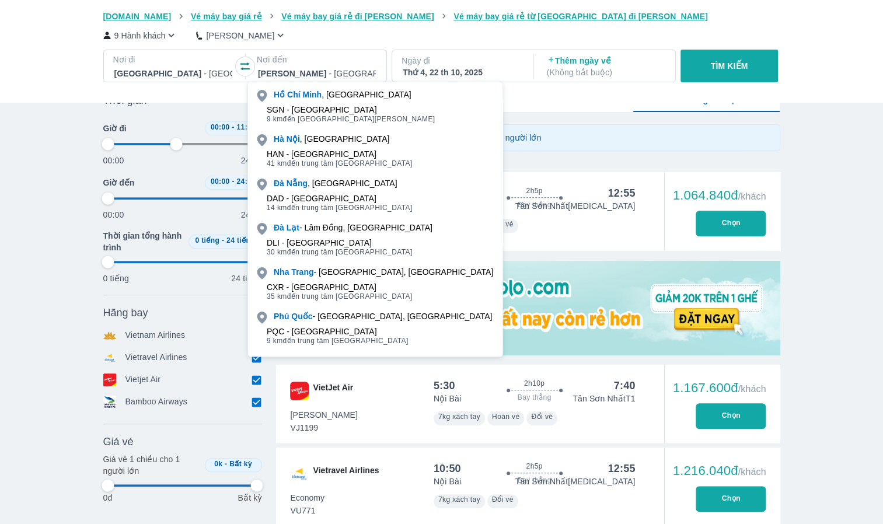
click at [325, 323] on div "Phú Quốc - [GEOGRAPHIC_DATA], [GEOGRAPHIC_DATA]" at bounding box center [375, 316] width 254 height 16
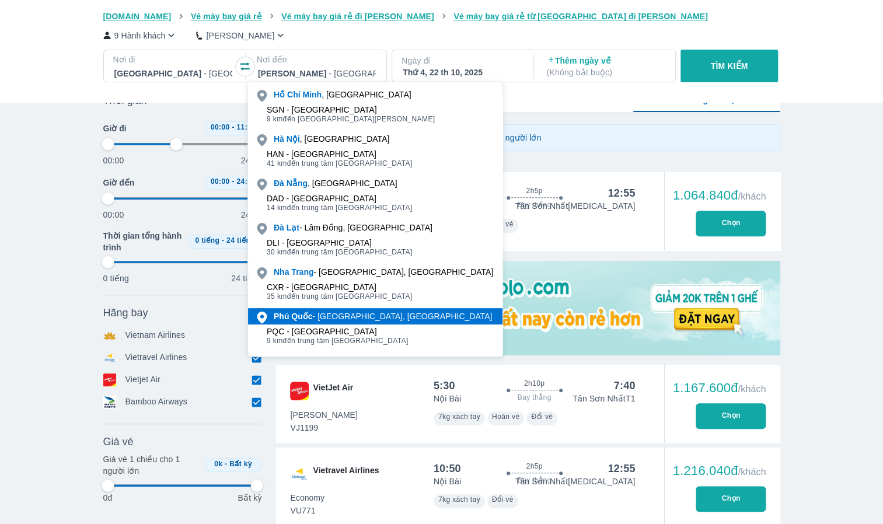
click at [327, 310] on div "Phú Quốc - [GEOGRAPHIC_DATA], [GEOGRAPHIC_DATA]" at bounding box center [383, 316] width 218 height 12
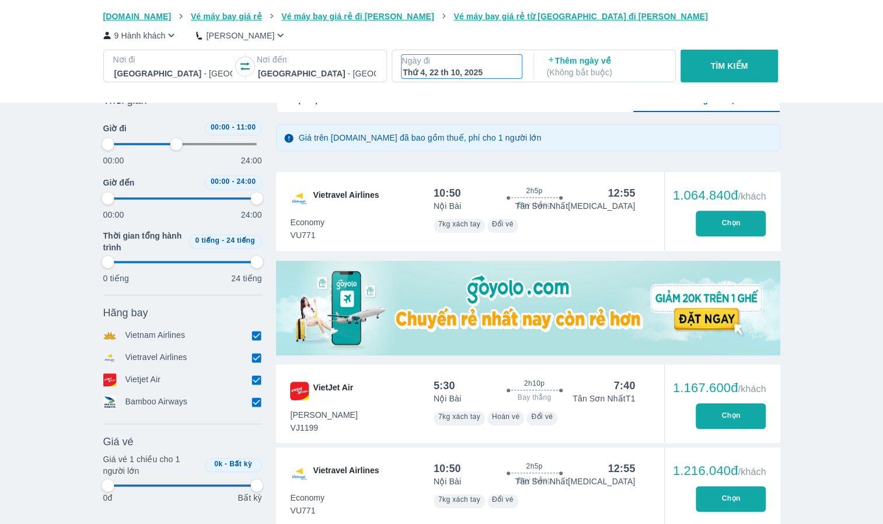
click at [472, 69] on div "Thứ 4, 22 th 10, 2025" at bounding box center [462, 73] width 118 height 12
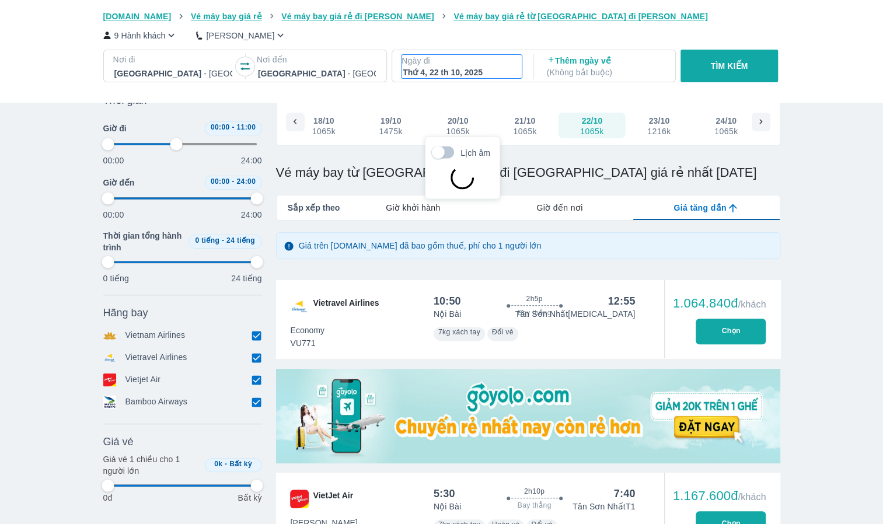
scroll to position [67, 0]
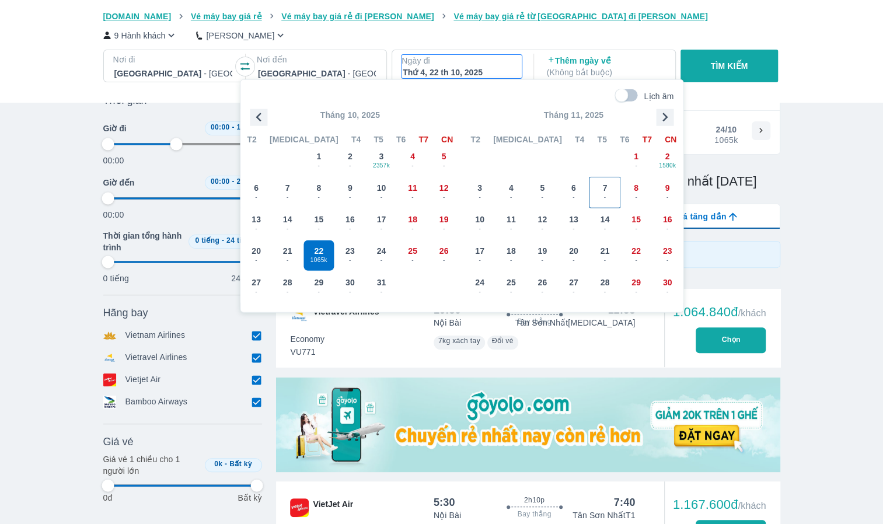
click at [601, 187] on div "7 -" at bounding box center [605, 192] width 30 height 30
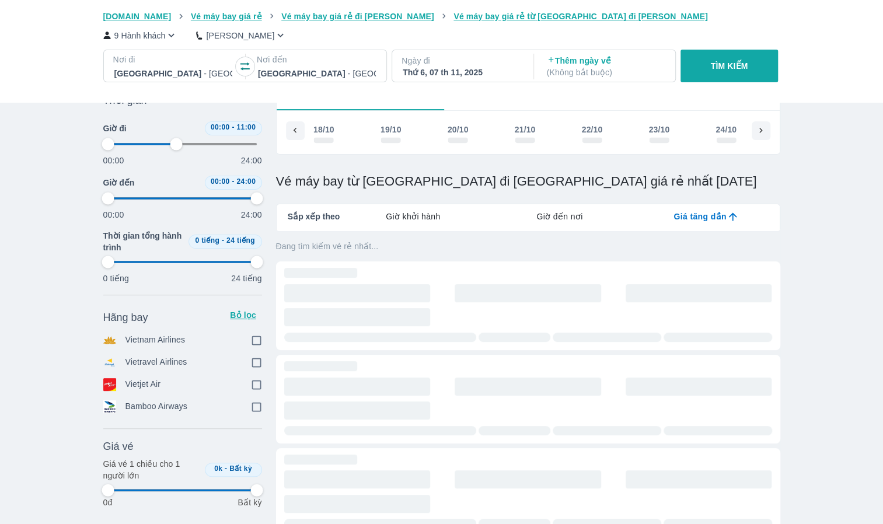
scroll to position [0, 2572]
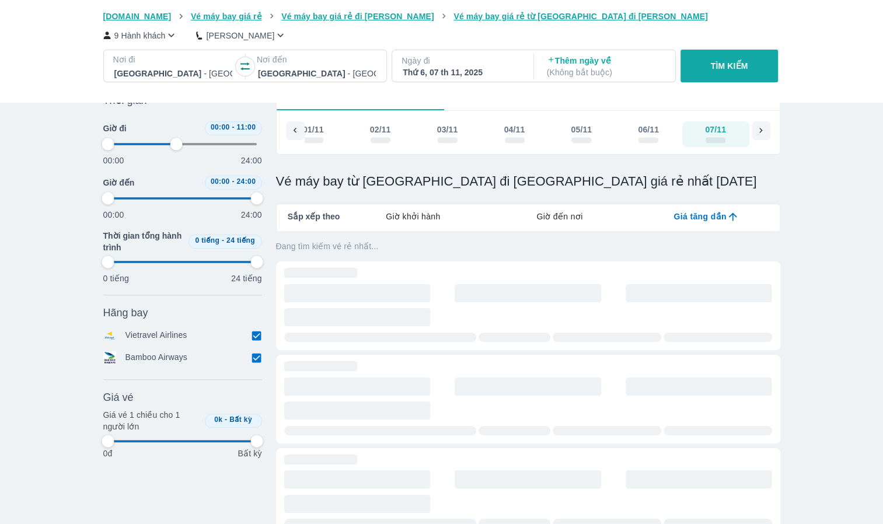
click at [448, 72] on div "Thứ 6, 07 th 11, 2025" at bounding box center [462, 73] width 118 height 12
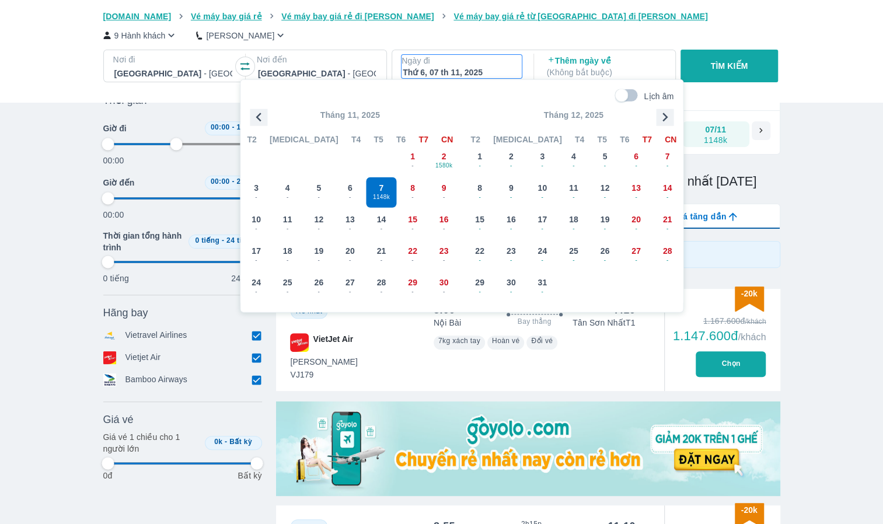
click at [154, 32] on p "9 Hành khách" at bounding box center [139, 36] width 51 height 12
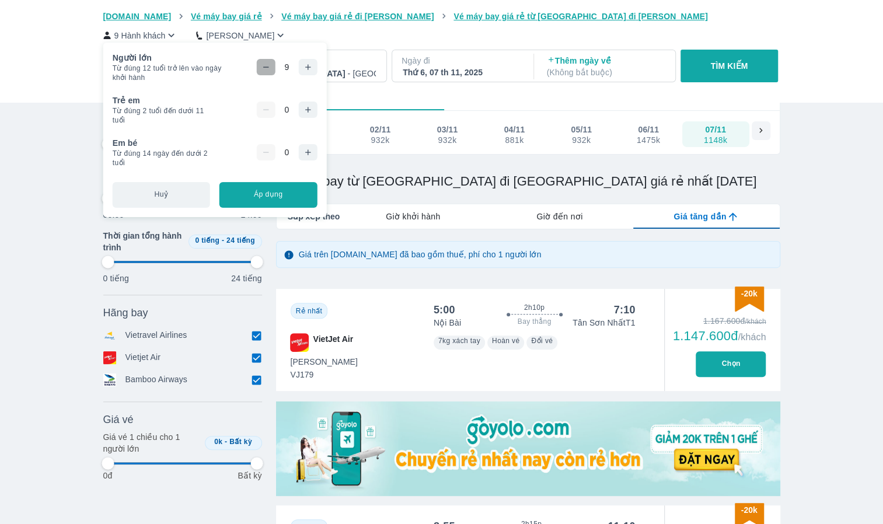
click at [271, 67] on button "button" at bounding box center [265, 67] width 19 height 16
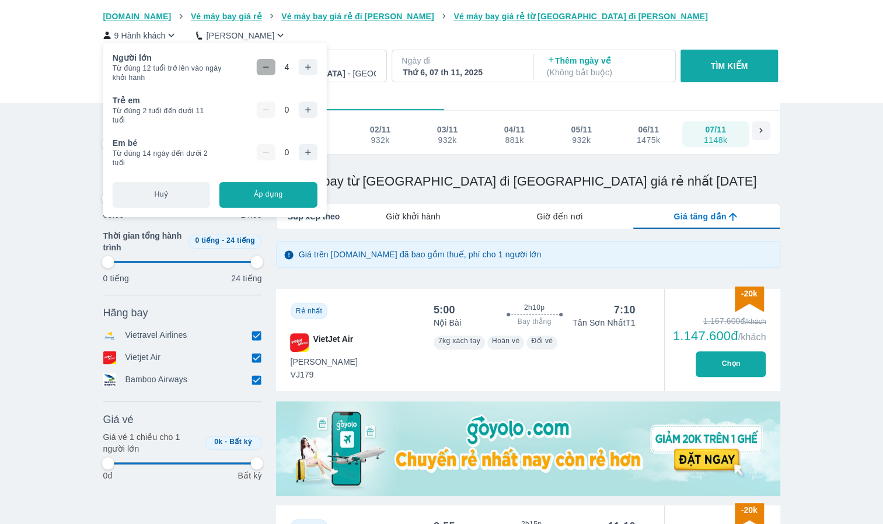
click at [271, 67] on button "button" at bounding box center [265, 67] width 19 height 16
click at [310, 112] on icon "button" at bounding box center [307, 109] width 9 height 9
click at [276, 194] on button "Áp dụng" at bounding box center [267, 195] width 97 height 26
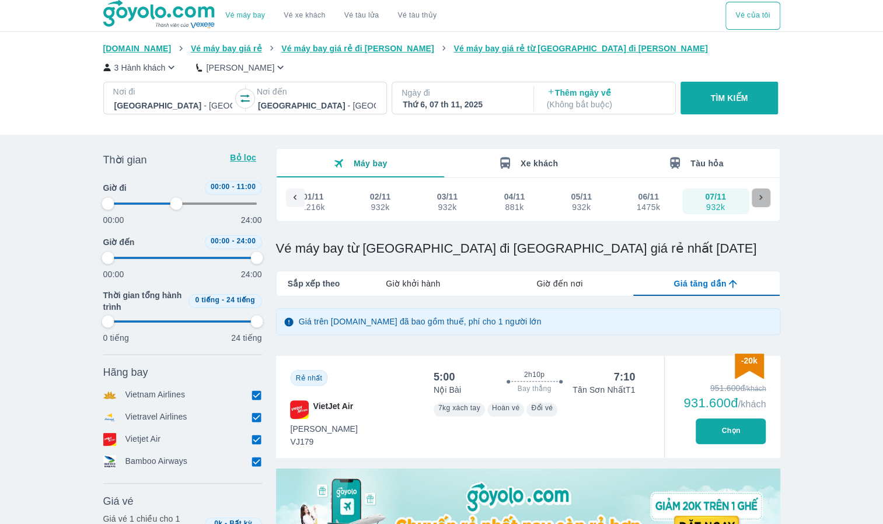
click at [762, 195] on icon at bounding box center [761, 198] width 11 height 11
click at [762, 193] on div at bounding box center [761, 197] width 19 height 19
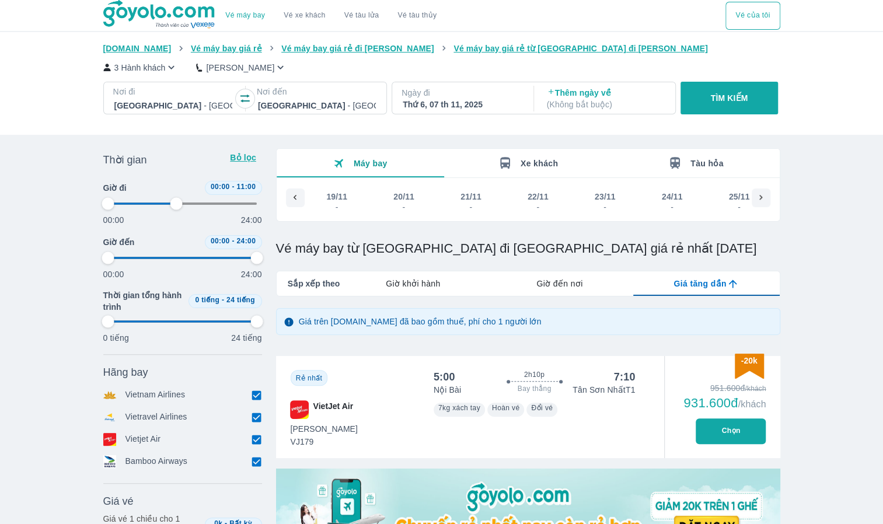
scroll to position [0, 3780]
click at [456, 205] on div "-" at bounding box center [446, 206] width 20 height 9
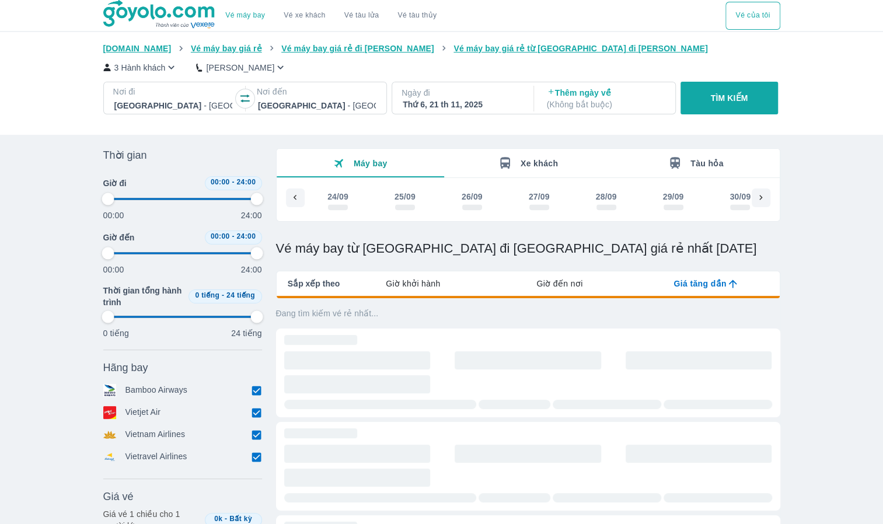
scroll to position [0, 3804]
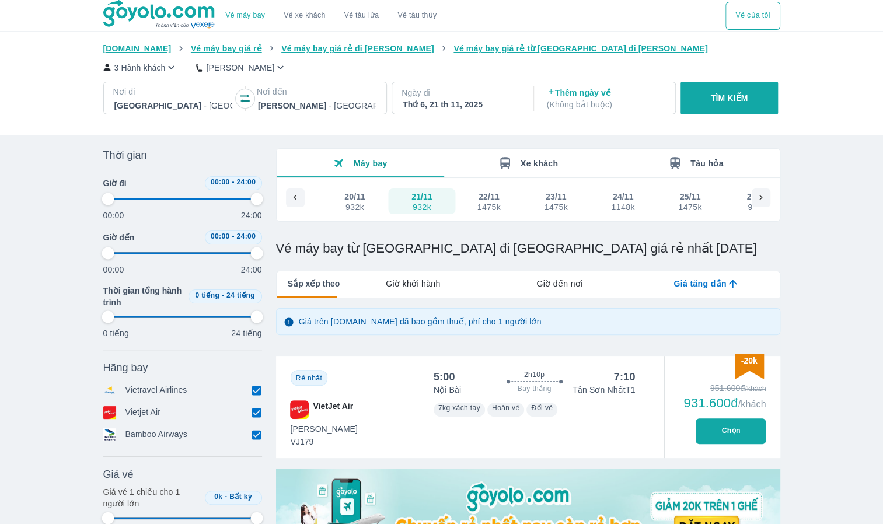
click at [290, 197] on icon at bounding box center [295, 198] width 11 height 11
click at [765, 198] on icon at bounding box center [761, 198] width 11 height 11
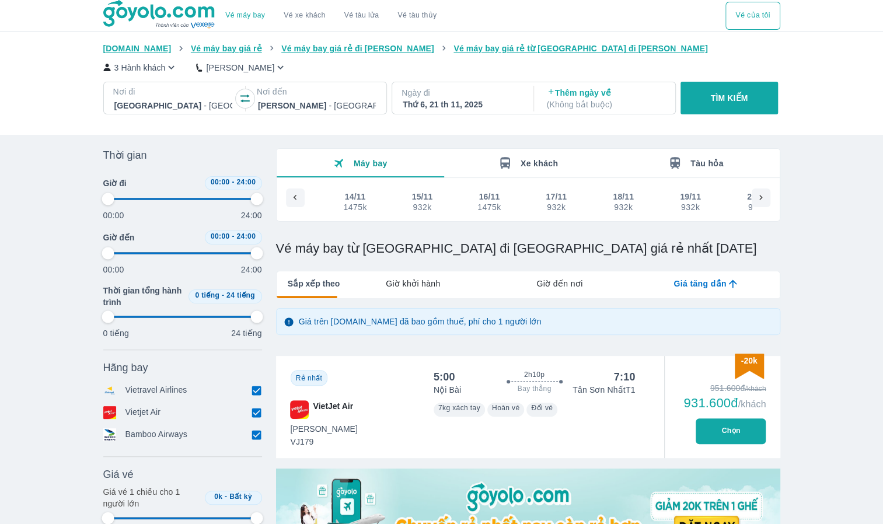
click at [765, 198] on icon at bounding box center [761, 198] width 11 height 11
click at [555, 204] on div "-" at bounding box center [556, 206] width 20 height 9
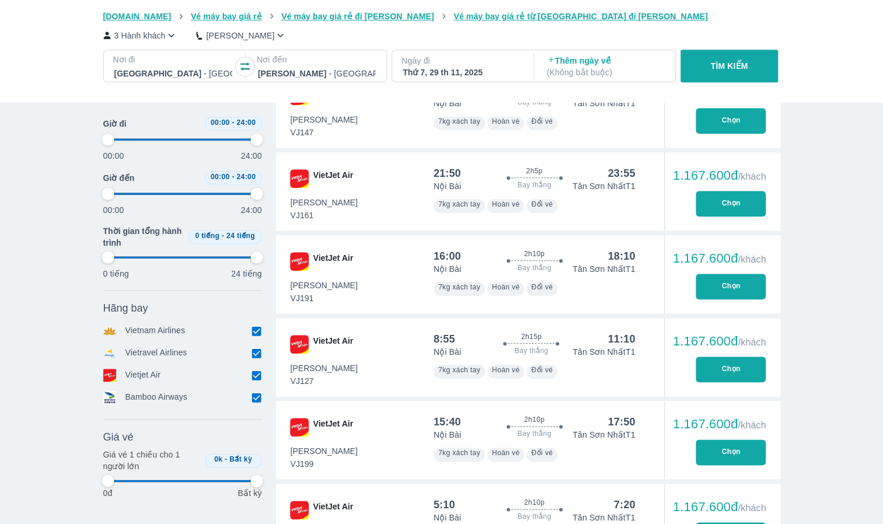
scroll to position [583, 0]
